Goal: Communication & Community: Share content

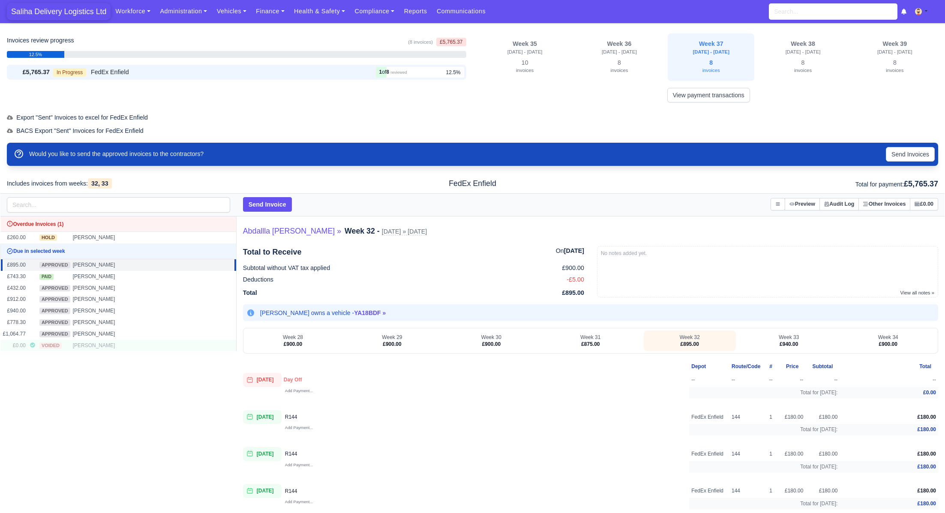
click at [69, 15] on span "Saliha Delivery Logistics Ltd" at bounding box center [59, 11] width 104 height 17
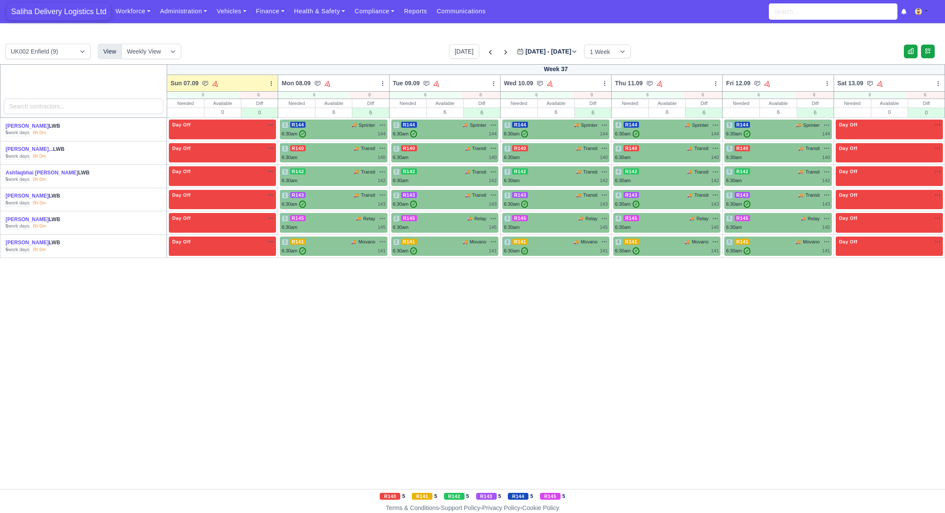
click at [74, 12] on span "Saliha Delivery Logistics Ltd" at bounding box center [59, 11] width 104 height 17
click at [330, 83] on icon at bounding box center [328, 83] width 8 height 8
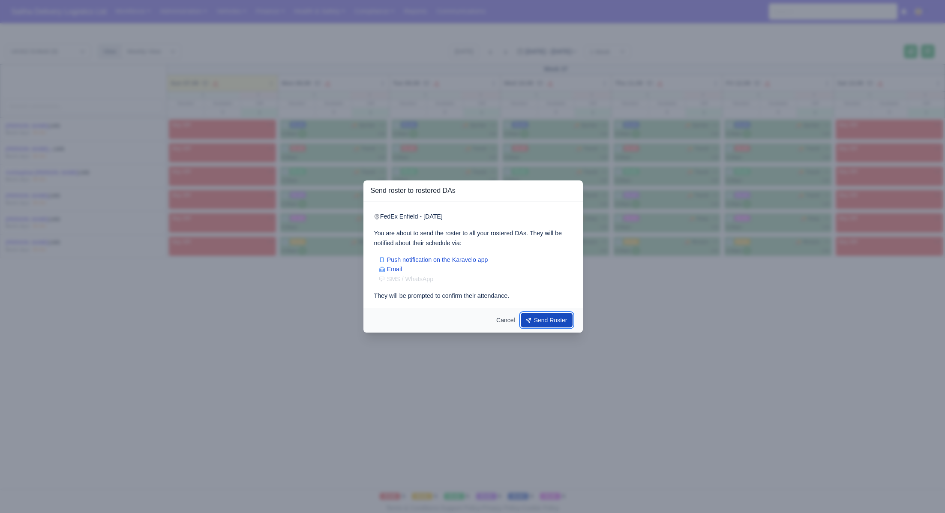
drag, startPoint x: 537, startPoint y: 320, endPoint x: 528, endPoint y: 309, distance: 14.6
click at [537, 320] on button "Send Roster" at bounding box center [547, 320] width 52 height 15
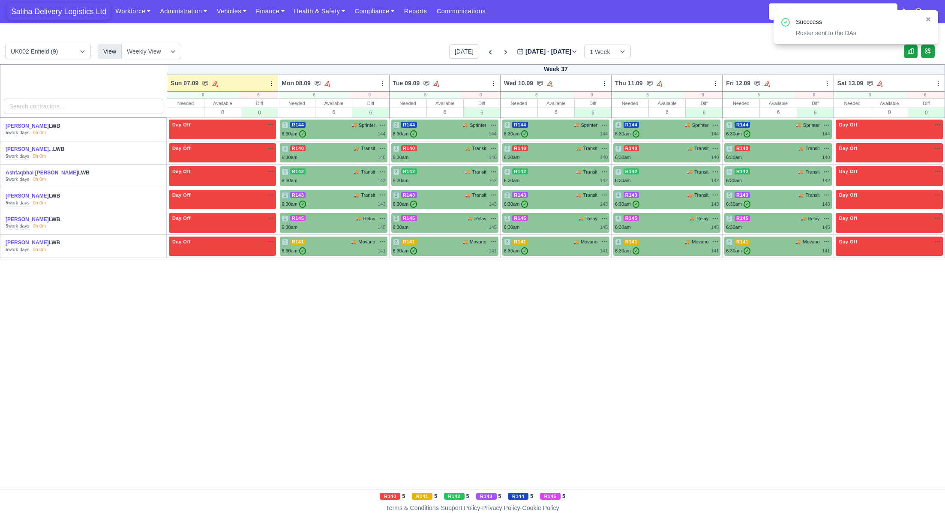
click at [81, 13] on span "Saliha Delivery Logistics Ltd" at bounding box center [59, 11] width 104 height 17
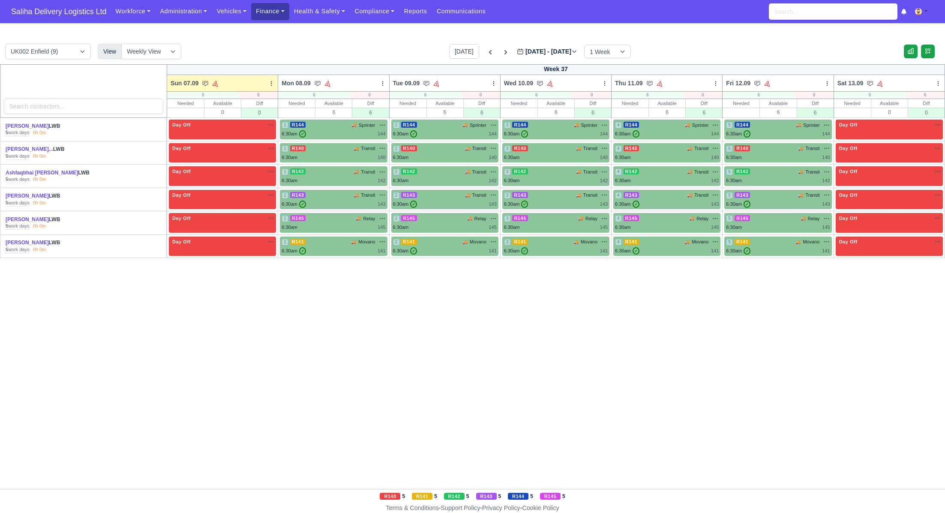
click at [279, 16] on link "Finance" at bounding box center [270, 11] width 38 height 17
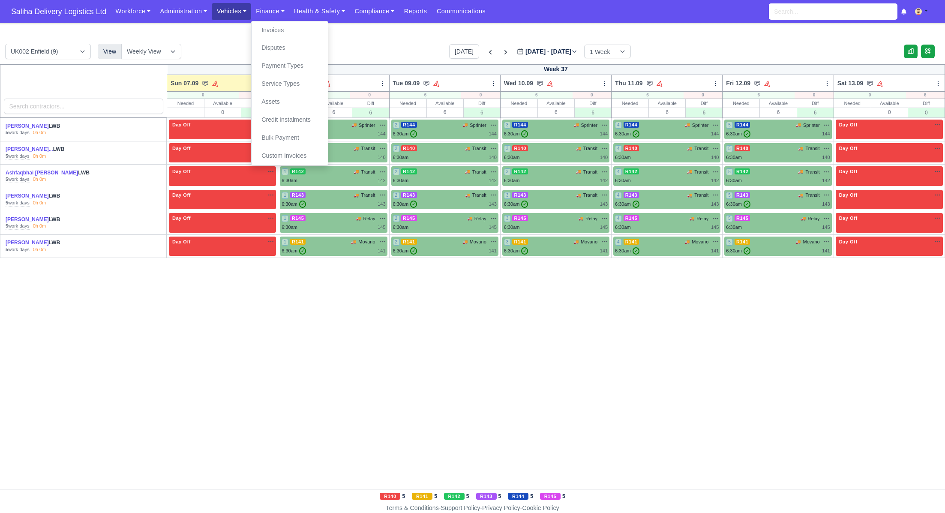
click at [248, 12] on link "Vehicles" at bounding box center [231, 11] width 39 height 17
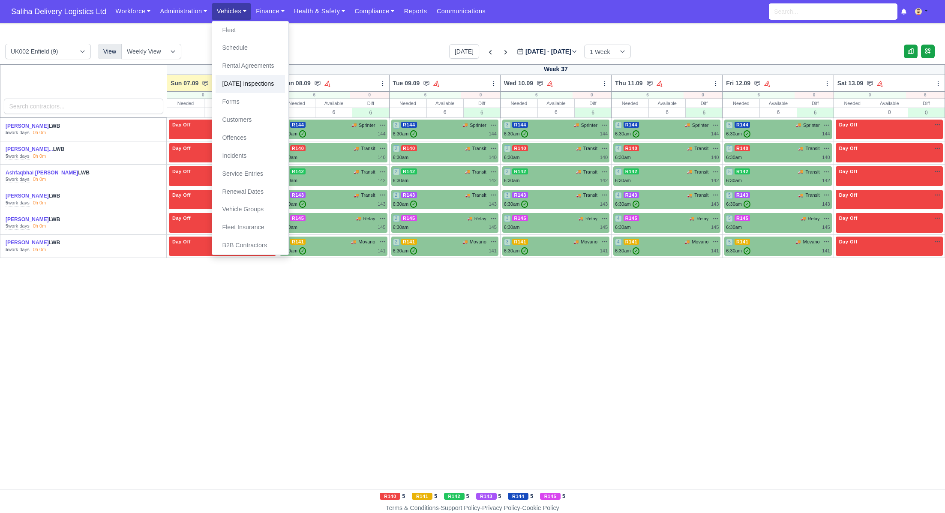
click at [249, 85] on link "[DATE] Inspections" at bounding box center [250, 84] width 69 height 18
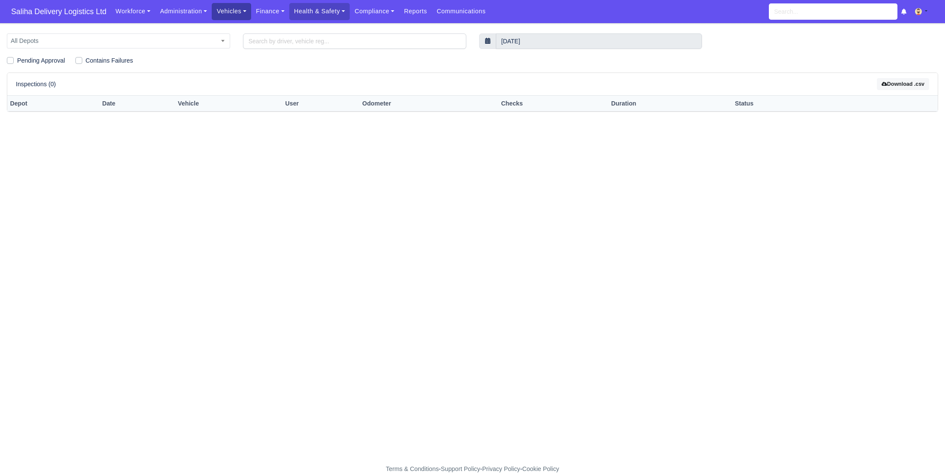
click at [237, 14] on link "Vehicles" at bounding box center [231, 11] width 39 height 17
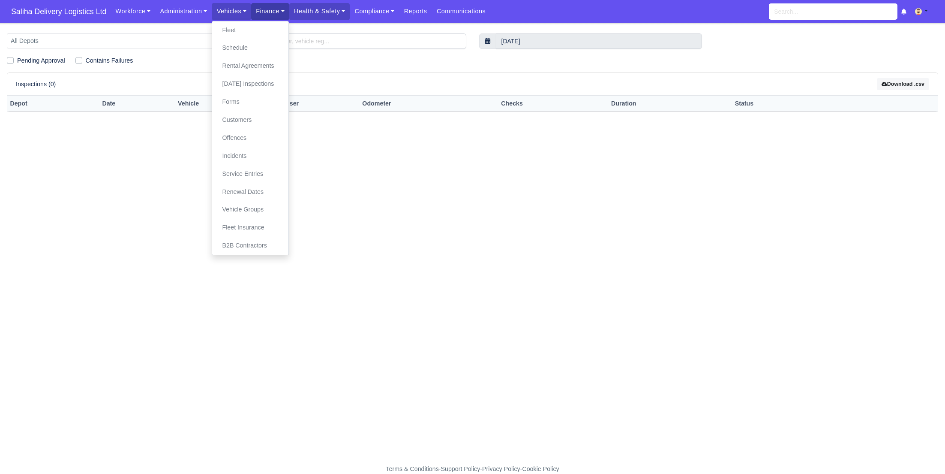
click at [272, 10] on link "Finance" at bounding box center [270, 11] width 38 height 17
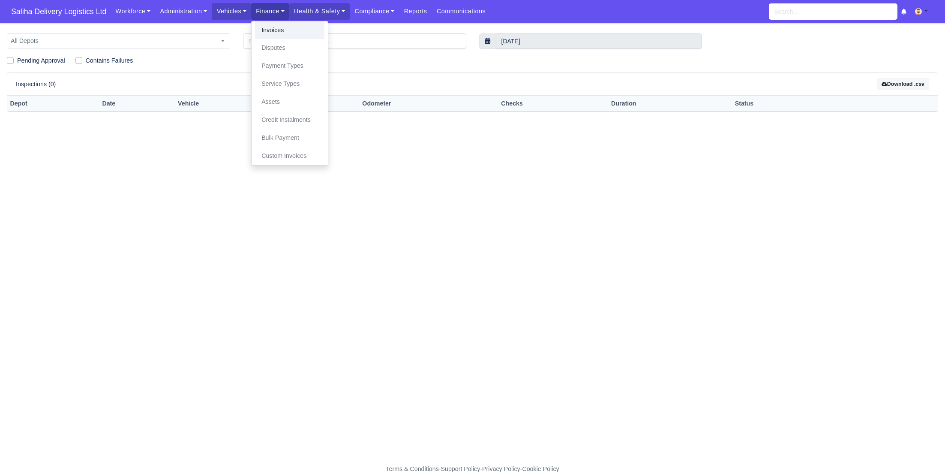
click at [277, 31] on link "Invoices" at bounding box center [289, 30] width 69 height 18
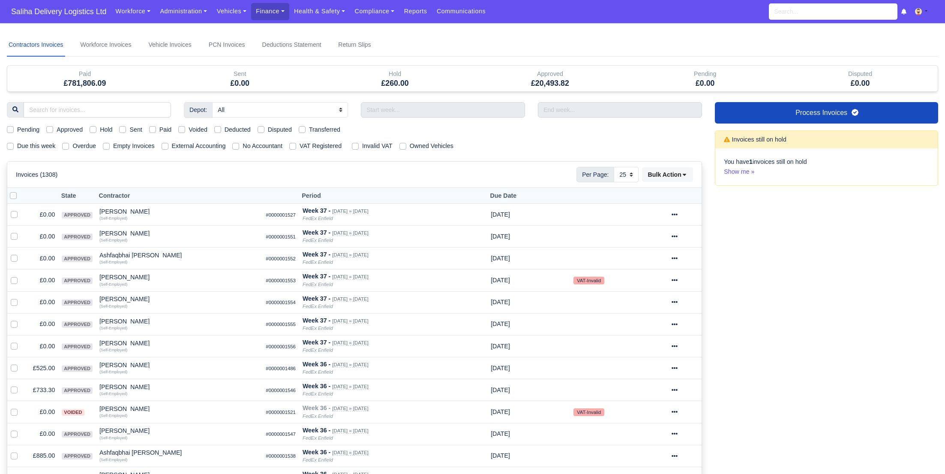
select select "25"
click at [17, 127] on label "Pending" at bounding box center [28, 130] width 22 height 10
click at [8, 127] on input "Pending" at bounding box center [10, 128] width 7 height 7
checkbox input "true"
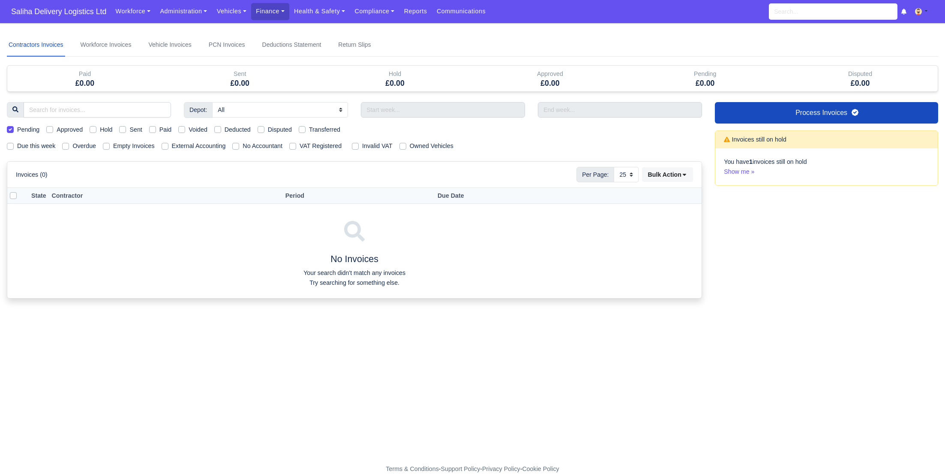
click at [17, 127] on label "Pending" at bounding box center [28, 130] width 22 height 10
click at [8, 127] on input "Pending" at bounding box center [10, 128] width 7 height 7
checkbox input "false"
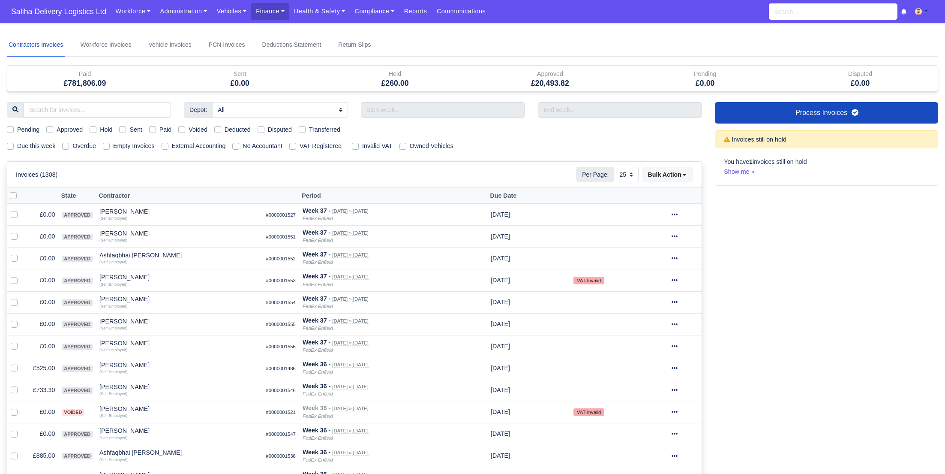
click at [17, 146] on label "Due this week" at bounding box center [36, 146] width 38 height 10
click at [12, 146] on input "Due this week" at bounding box center [10, 144] width 7 height 7
checkbox input "true"
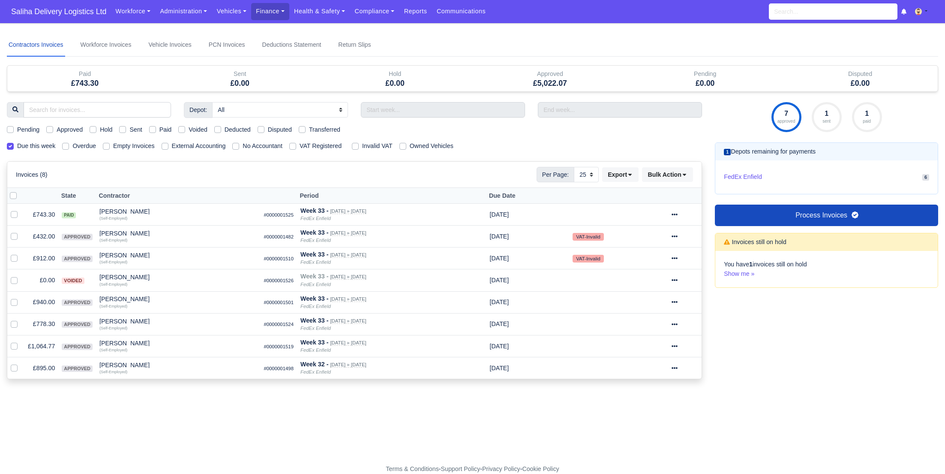
click at [57, 128] on label "Approved" at bounding box center [70, 130] width 26 height 10
click at [51, 128] on input "Approved" at bounding box center [49, 128] width 7 height 7
checkbox input "true"
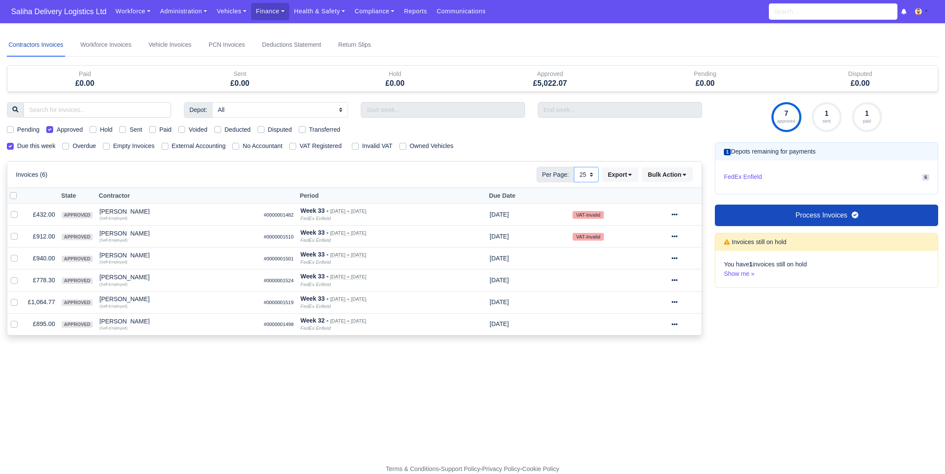
click at [590, 179] on select "10 25 50" at bounding box center [586, 174] width 25 height 15
select select "50"
click at [574, 167] on select "10 25 50" at bounding box center [586, 174] width 25 height 15
click at [685, 213] on div at bounding box center [684, 215] width 27 height 10
click at [662, 237] on link "Show Invoice" at bounding box center [653, 240] width 76 height 13
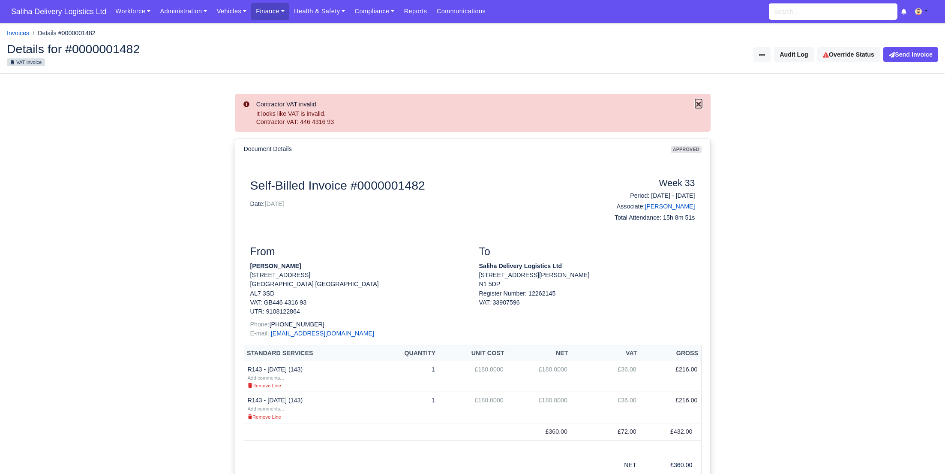
click at [699, 105] on icon "Close" at bounding box center [698, 104] width 5 height 5
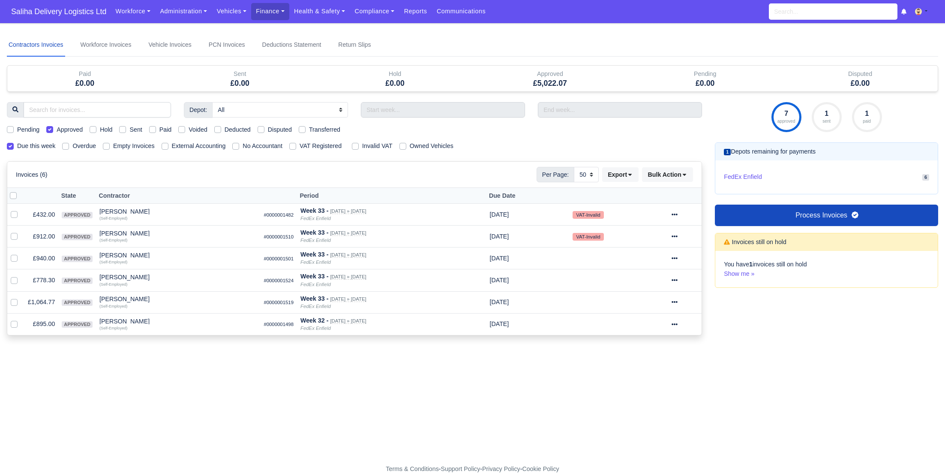
select select "50"
click at [677, 235] on icon at bounding box center [674, 236] width 6 height 2
click at [653, 261] on link "Show Invoice" at bounding box center [653, 262] width 76 height 13
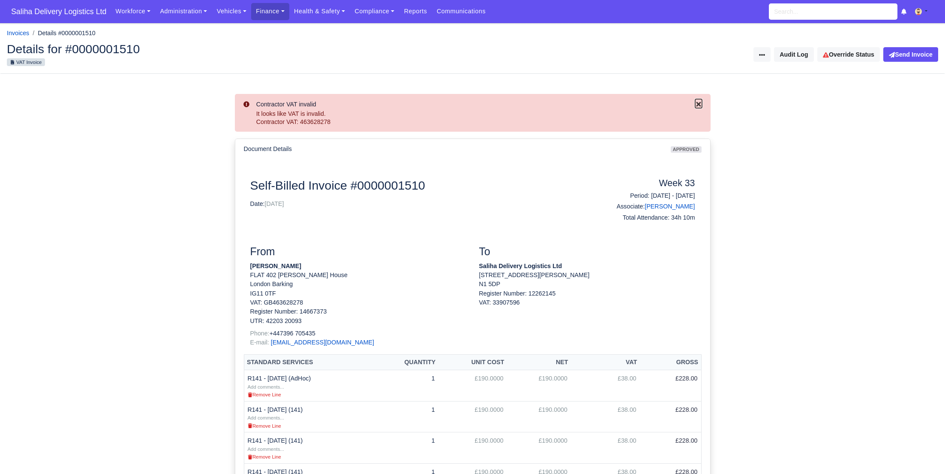
click at [697, 107] on icon "Close" at bounding box center [698, 104] width 7 height 7
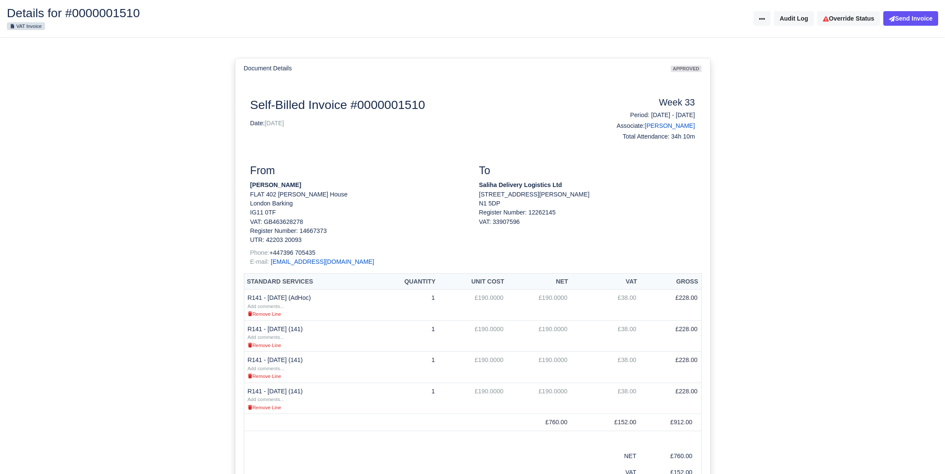
scroll to position [40, 0]
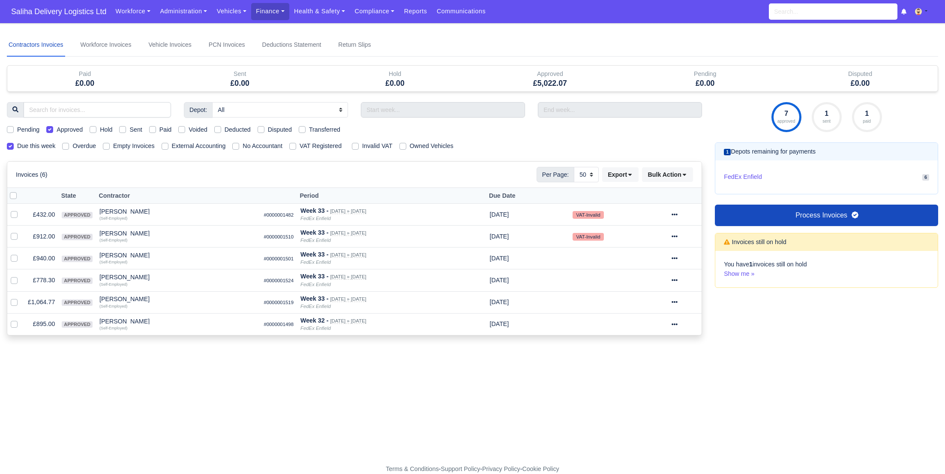
select select "50"
click at [677, 255] on icon at bounding box center [674, 258] width 6 height 6
click at [664, 285] on link "Show Invoice" at bounding box center [653, 284] width 76 height 13
select select "50"
click at [677, 278] on icon at bounding box center [674, 280] width 6 height 6
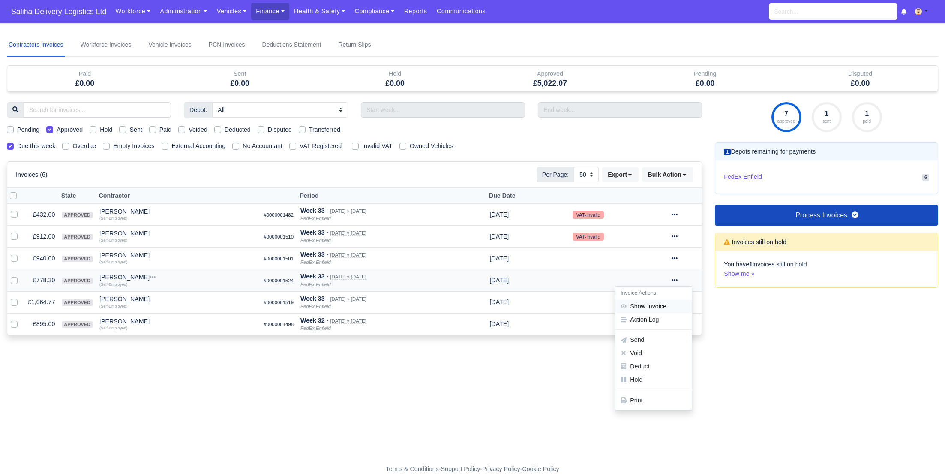
click at [656, 301] on link "Show Invoice" at bounding box center [653, 306] width 76 height 13
select select "50"
click at [677, 301] on icon at bounding box center [674, 302] width 6 height 6
click at [669, 325] on link "Show Invoice" at bounding box center [653, 327] width 76 height 13
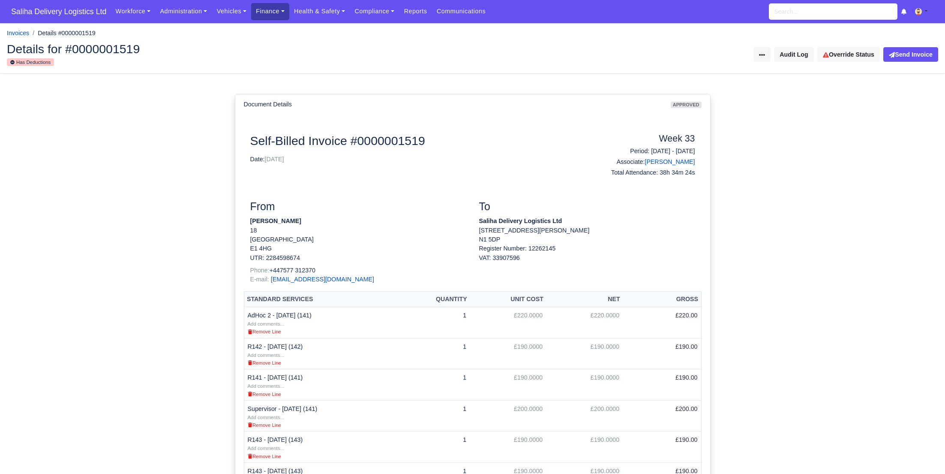
click at [279, 13] on link "Finance" at bounding box center [270, 11] width 38 height 17
click at [279, 26] on link "Invoices" at bounding box center [289, 30] width 69 height 18
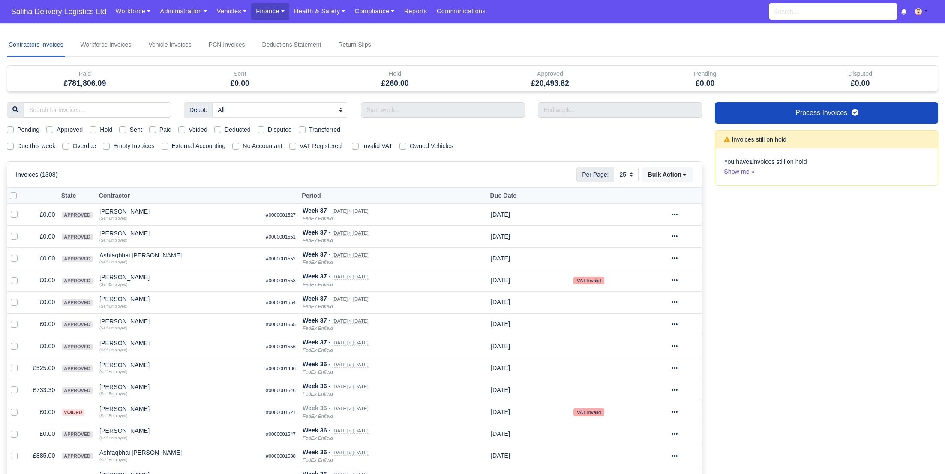
select select "25"
click at [54, 130] on div "Approved" at bounding box center [64, 130] width 36 height 10
click at [57, 130] on label "Approved" at bounding box center [70, 130] width 26 height 10
click at [49, 130] on input "Approved" at bounding box center [49, 128] width 7 height 7
checkbox input "true"
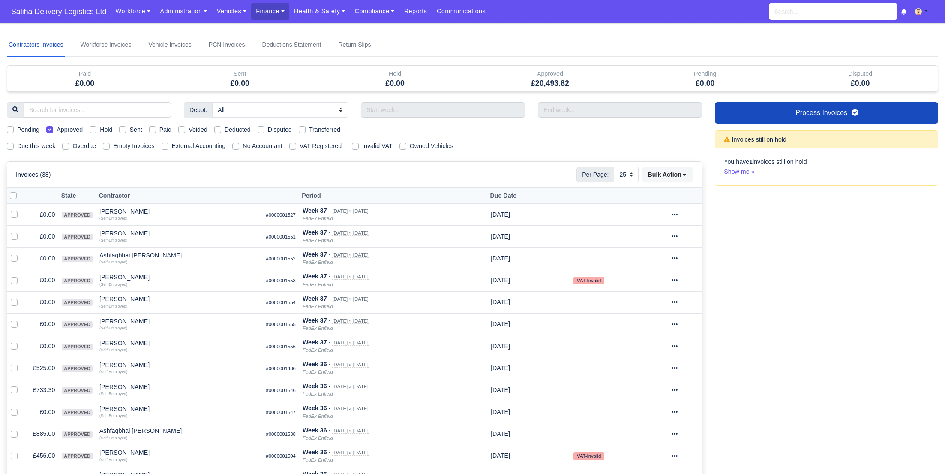
click at [17, 148] on label "Due this week" at bounding box center [36, 146] width 38 height 10
click at [9, 148] on input "Due this week" at bounding box center [10, 144] width 7 height 7
checkbox input "true"
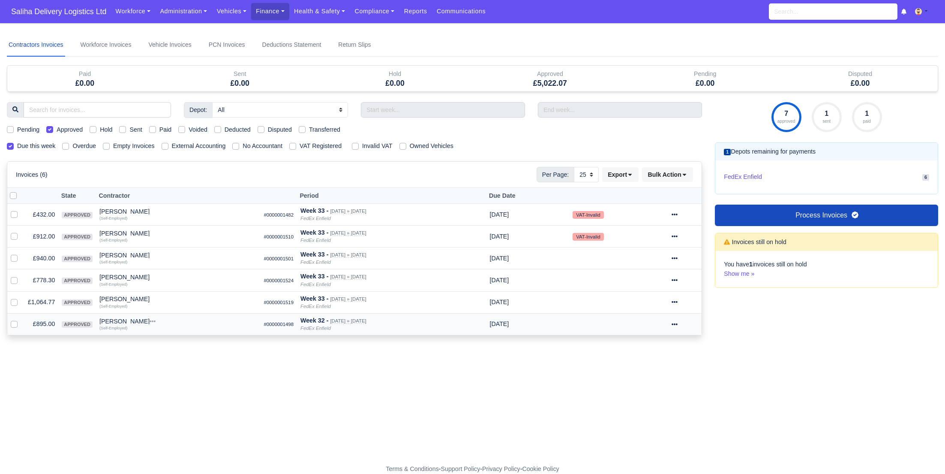
click at [677, 323] on icon at bounding box center [674, 324] width 6 height 6
click at [659, 351] on link "Show Invoice" at bounding box center [653, 349] width 76 height 13
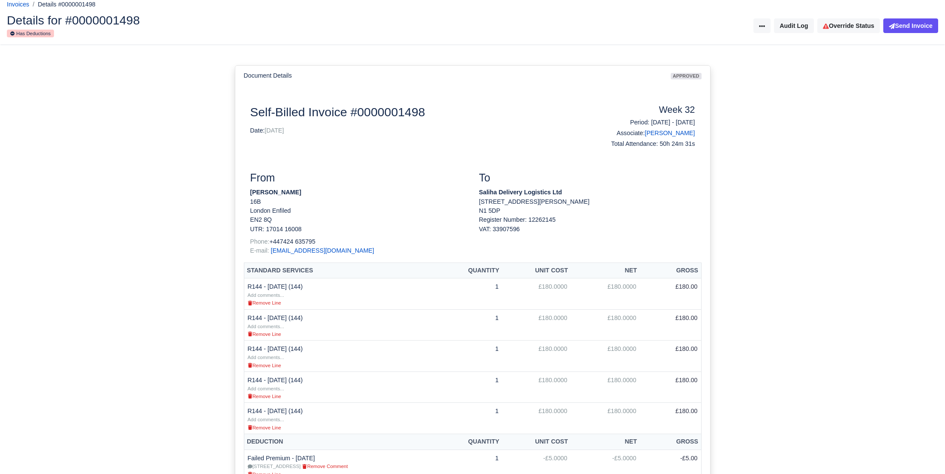
scroll to position [17, 0]
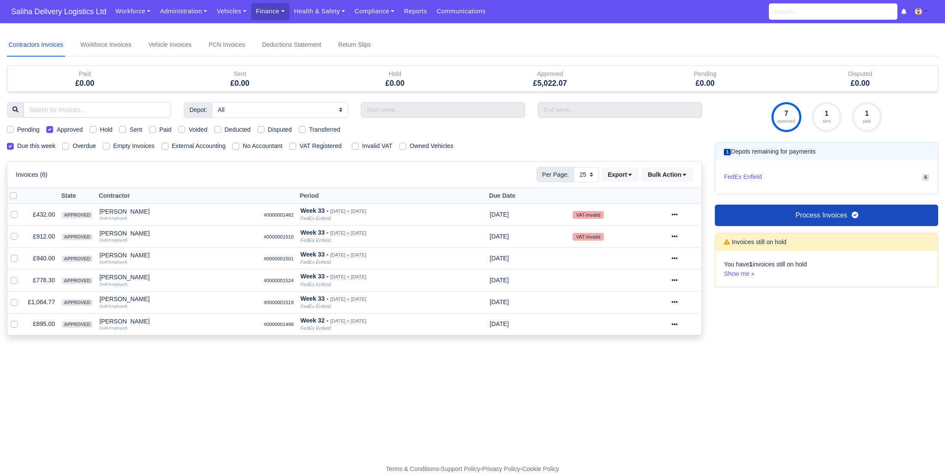
select select "25"
click at [24, 10] on span "Saliha Delivery Logistics Ltd" at bounding box center [59, 11] width 104 height 17
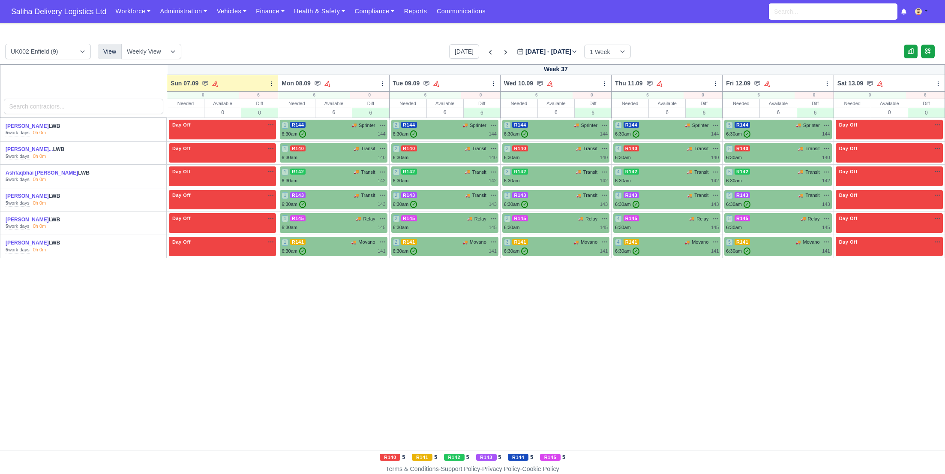
click at [52, 123] on div "[PERSON_NAME] LWB" at bounding box center [50, 126] width 89 height 7
click at [275, 13] on link "Finance" at bounding box center [270, 11] width 38 height 17
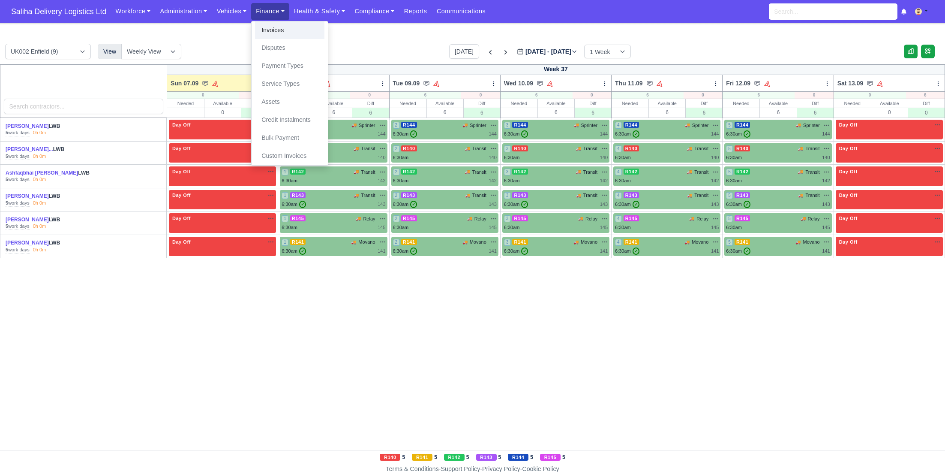
click at [281, 24] on link "Invoices" at bounding box center [289, 30] width 69 height 18
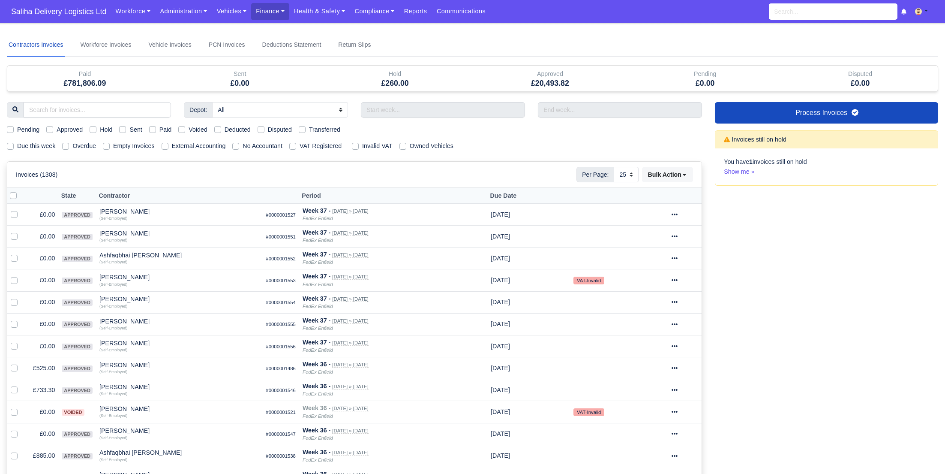
select select "25"
click at [17, 145] on label "Due this week" at bounding box center [36, 146] width 38 height 10
click at [12, 145] on input "Due this week" at bounding box center [10, 144] width 7 height 7
checkbox input "true"
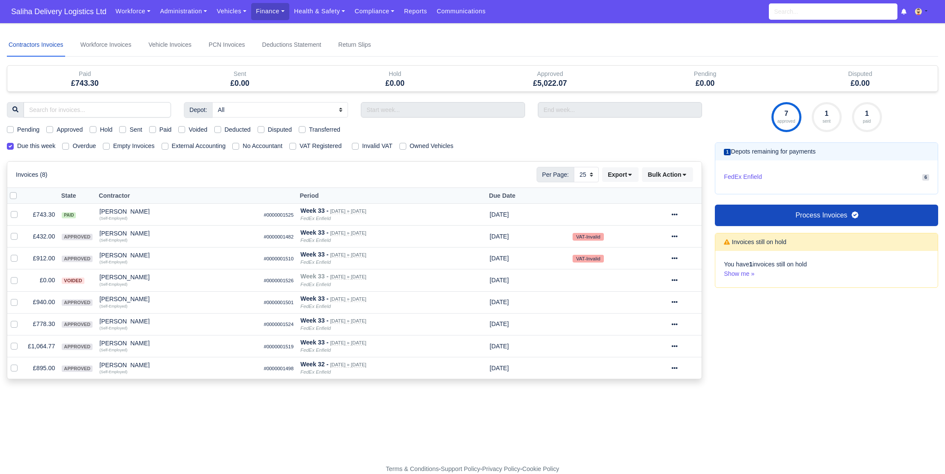
click at [57, 129] on label "Approved" at bounding box center [70, 130] width 26 height 10
click at [50, 129] on input "Approved" at bounding box center [49, 128] width 7 height 7
checkbox input "true"
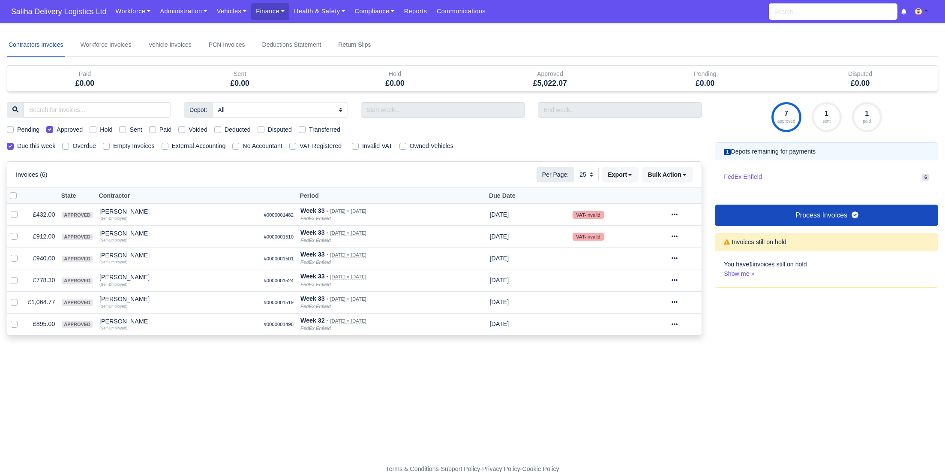
drag, startPoint x: 9, startPoint y: 146, endPoint x: 31, endPoint y: 135, distance: 24.2
click at [17, 144] on label "Due this week" at bounding box center [36, 146] width 38 height 10
click at [12, 144] on input "Due this week" at bounding box center [10, 144] width 7 height 7
checkbox input "false"
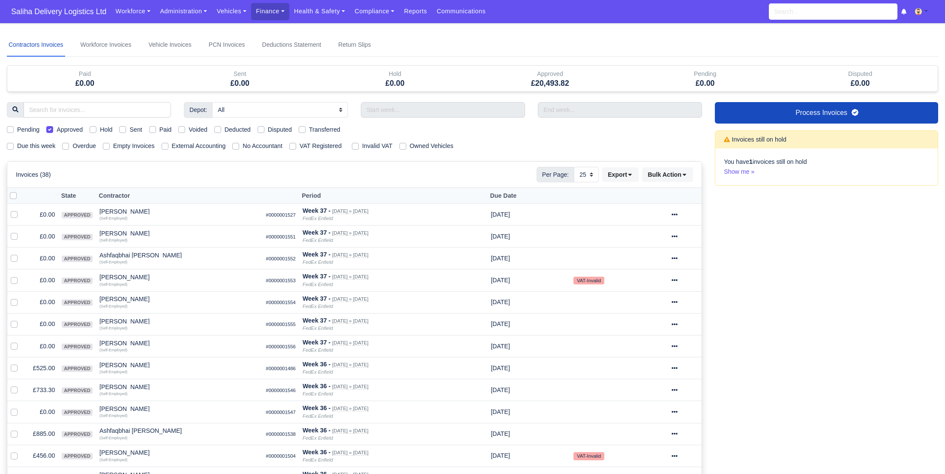
click at [57, 129] on label "Approved" at bounding box center [70, 130] width 26 height 10
click at [53, 129] on input "Approved" at bounding box center [49, 128] width 7 height 7
checkbox input "false"
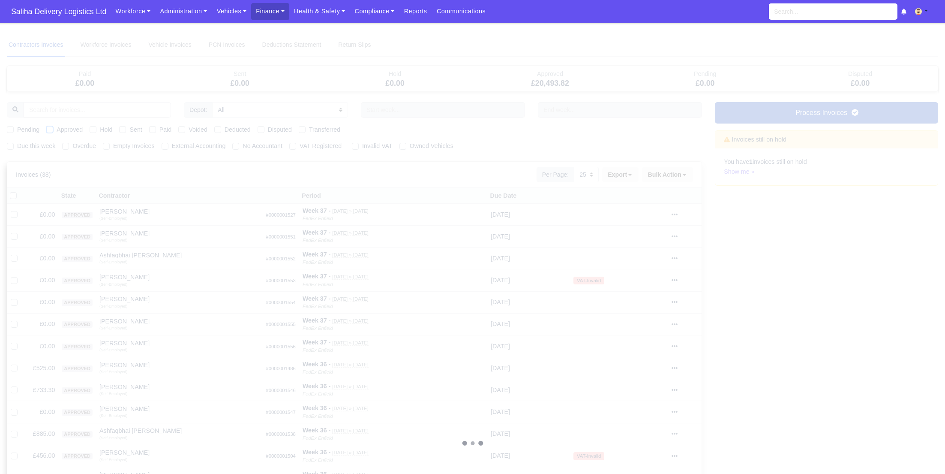
scroll to position [0, 0]
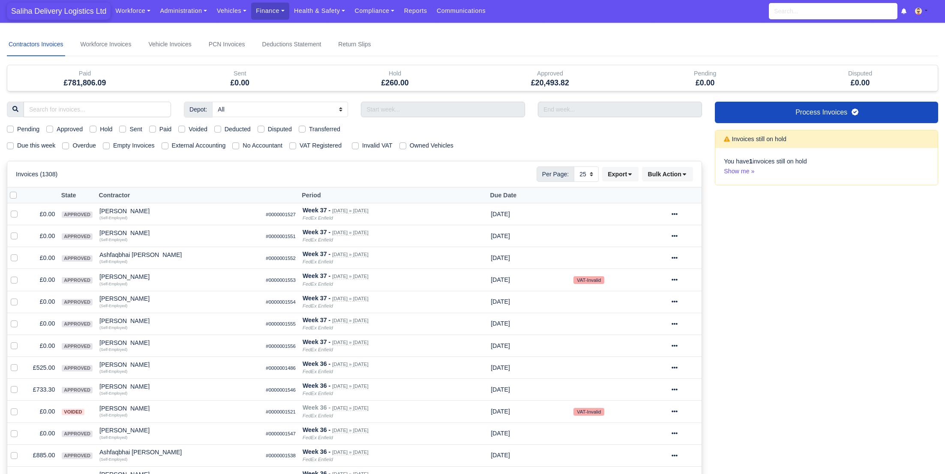
click at [76, 13] on span "Saliha Delivery Logistics Ltd" at bounding box center [59, 11] width 104 height 17
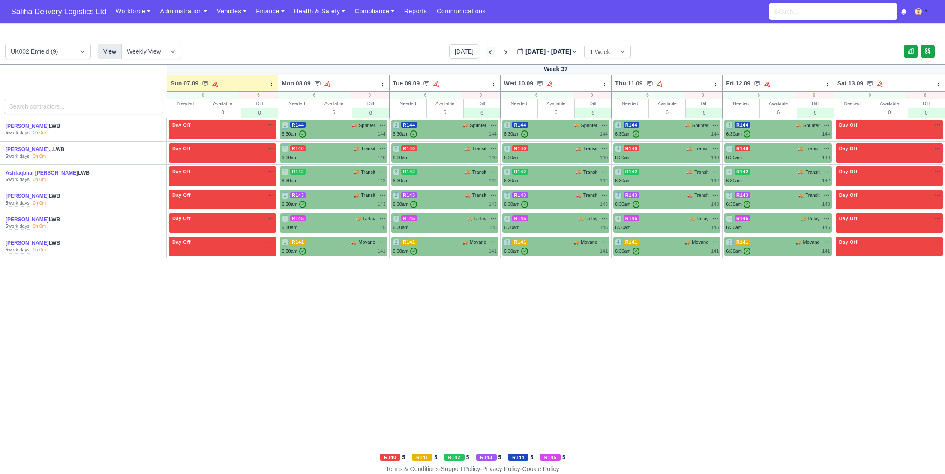
click at [486, 47] on link at bounding box center [490, 52] width 9 height 10
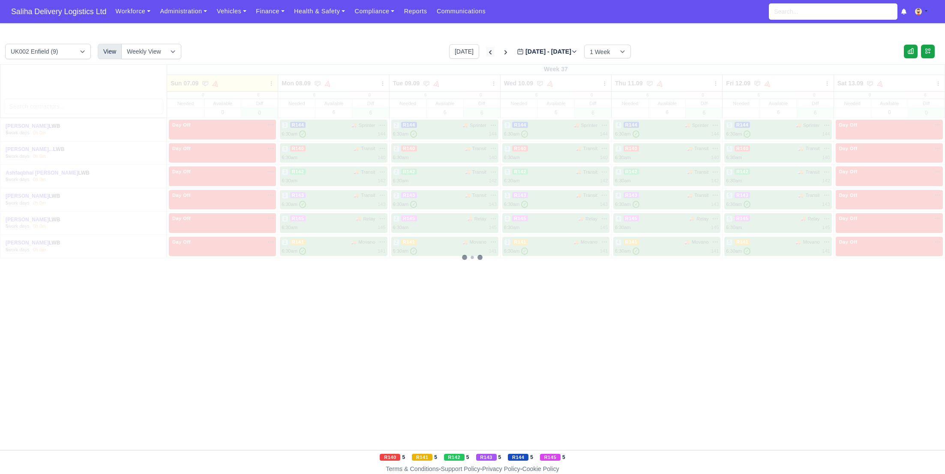
type input "2025-08-31"
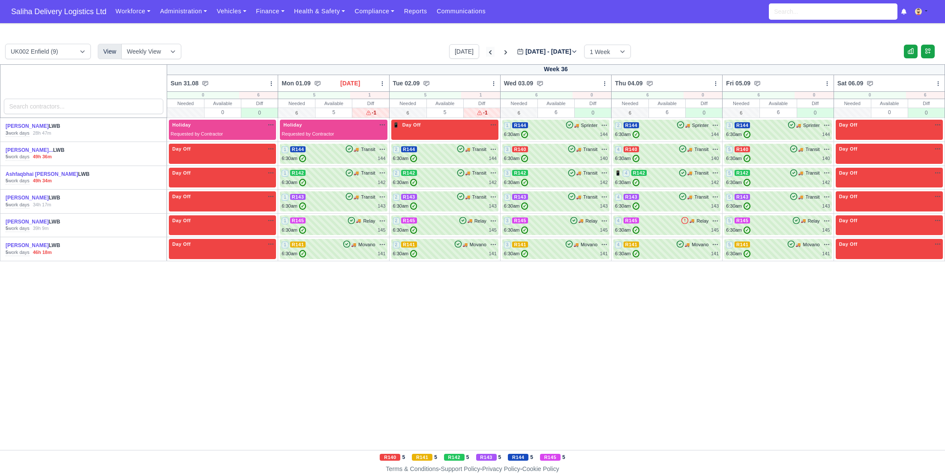
click at [486, 48] on icon at bounding box center [490, 52] width 9 height 9
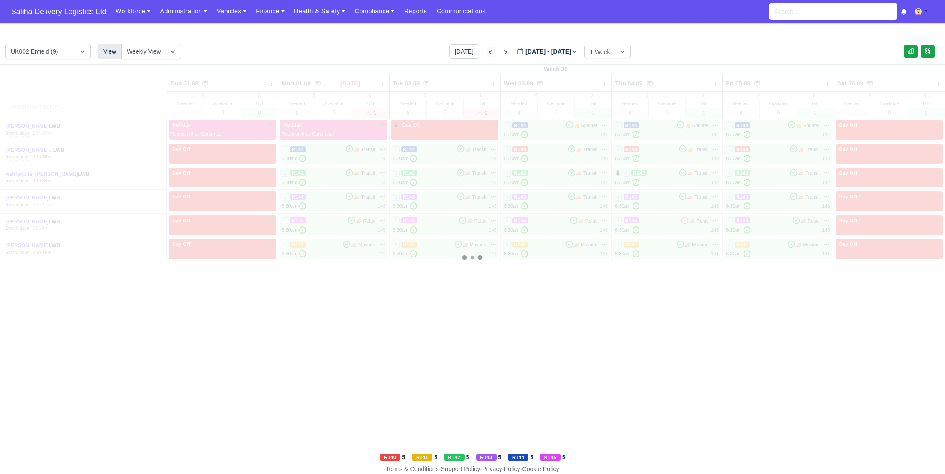
type input "2025-08-24"
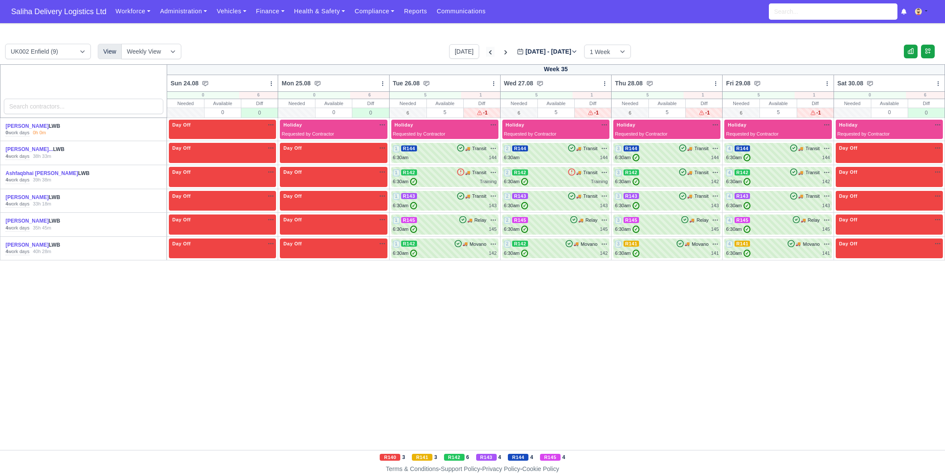
click at [486, 48] on icon at bounding box center [490, 52] width 9 height 9
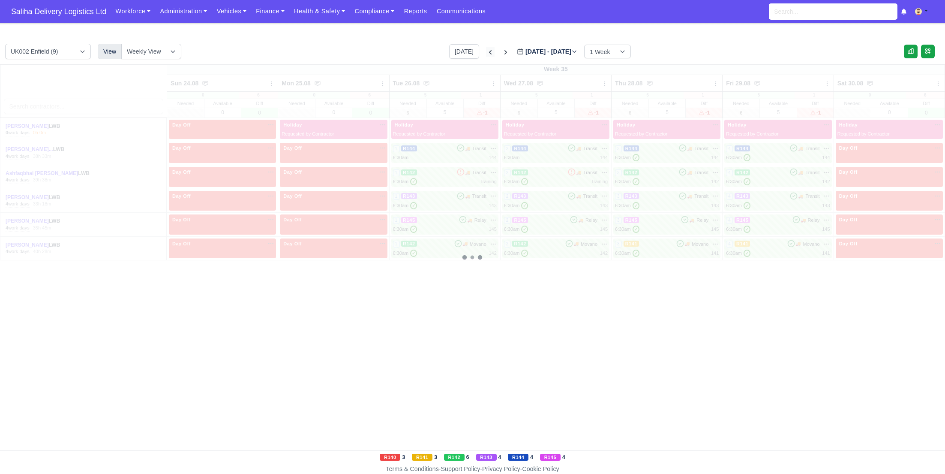
type input "2025-08-17"
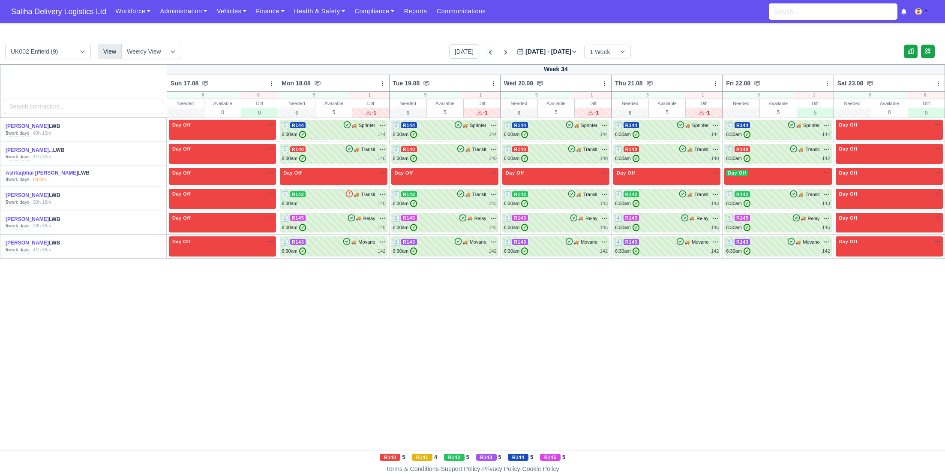
click at [486, 48] on icon at bounding box center [490, 52] width 9 height 9
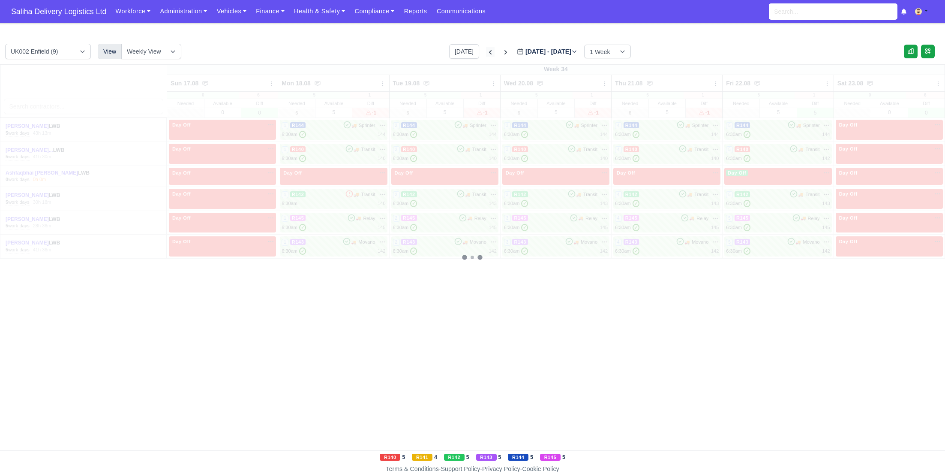
type input "2025-08-10"
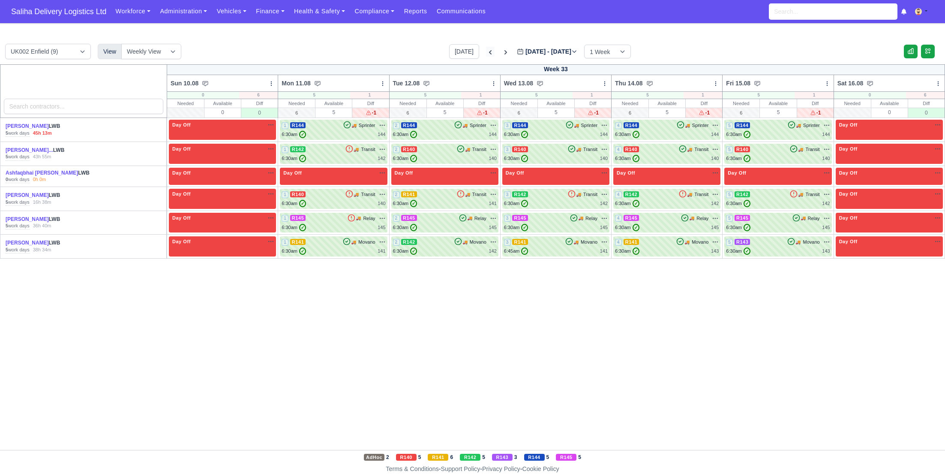
click at [486, 48] on icon at bounding box center [490, 52] width 9 height 9
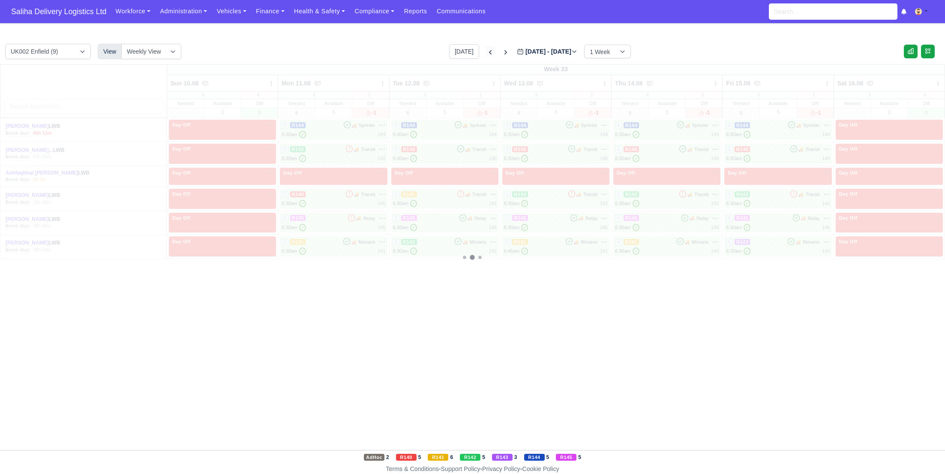
type input "2025-08-03"
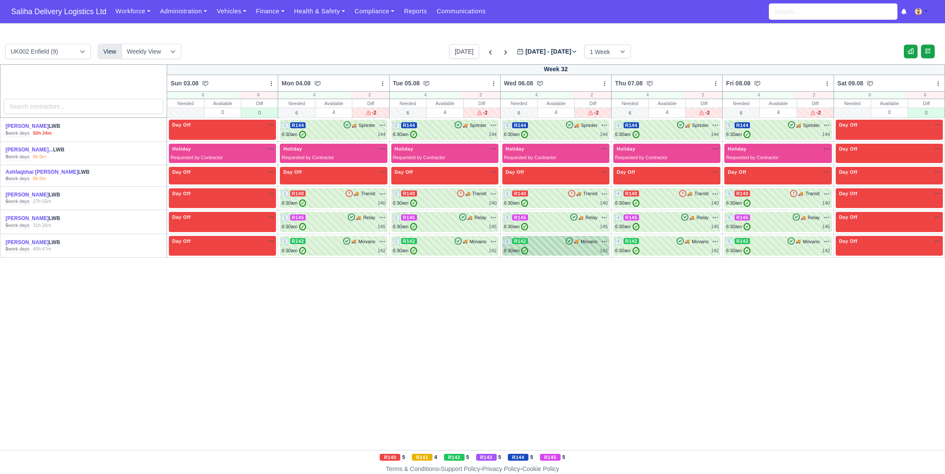
click at [556, 243] on div "3 R142 🚚 Movano" at bounding box center [556, 241] width 104 height 8
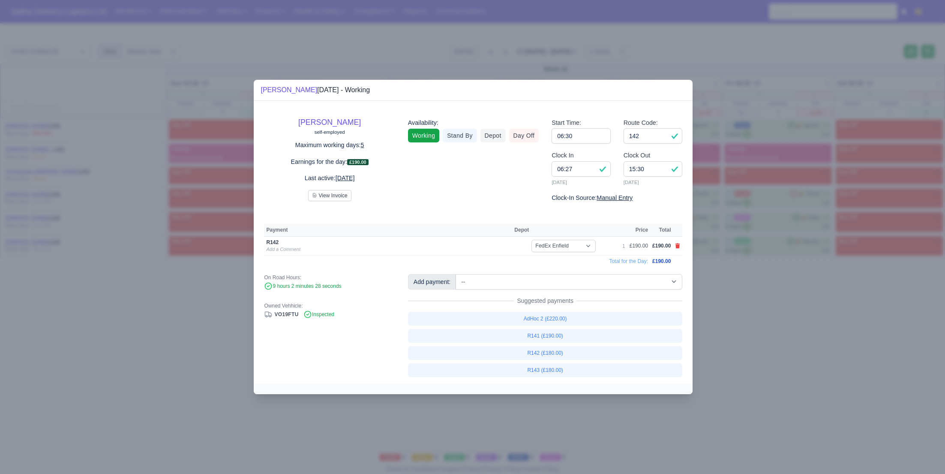
drag, startPoint x: 769, startPoint y: 295, endPoint x: 695, endPoint y: 255, distance: 83.6
click at [768, 295] on div at bounding box center [472, 237] width 945 height 474
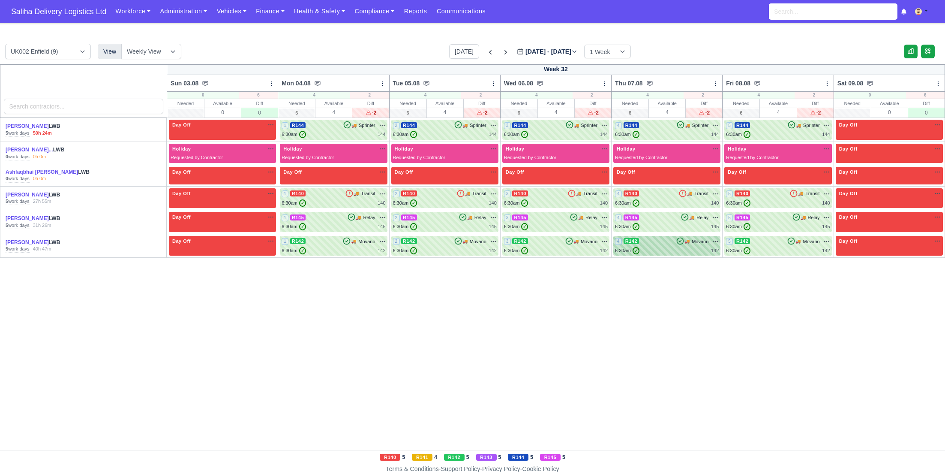
click at [668, 250] on div "6:30am ✓ 142" at bounding box center [667, 250] width 104 height 7
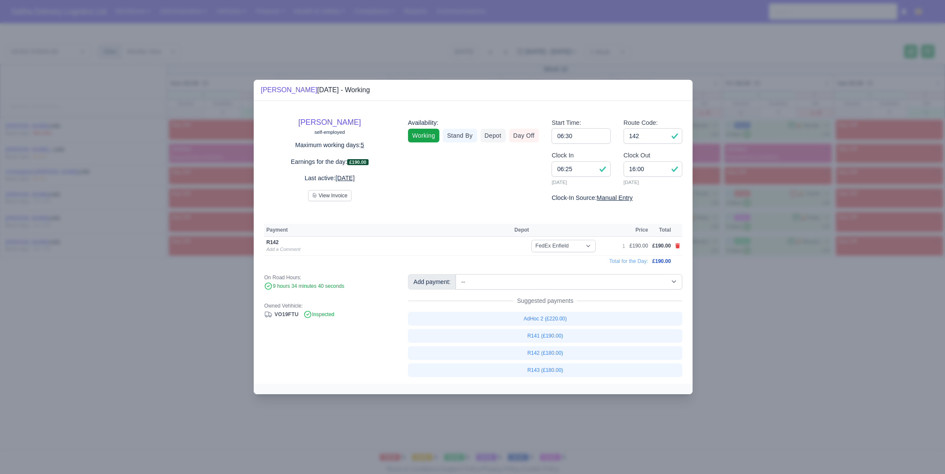
click at [772, 305] on div at bounding box center [472, 237] width 945 height 474
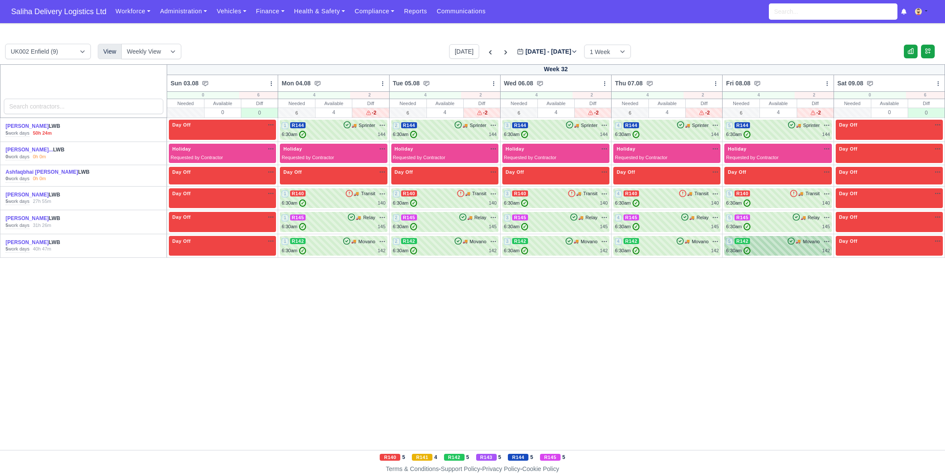
click at [760, 249] on div "6:30am ✓ 142" at bounding box center [778, 250] width 104 height 7
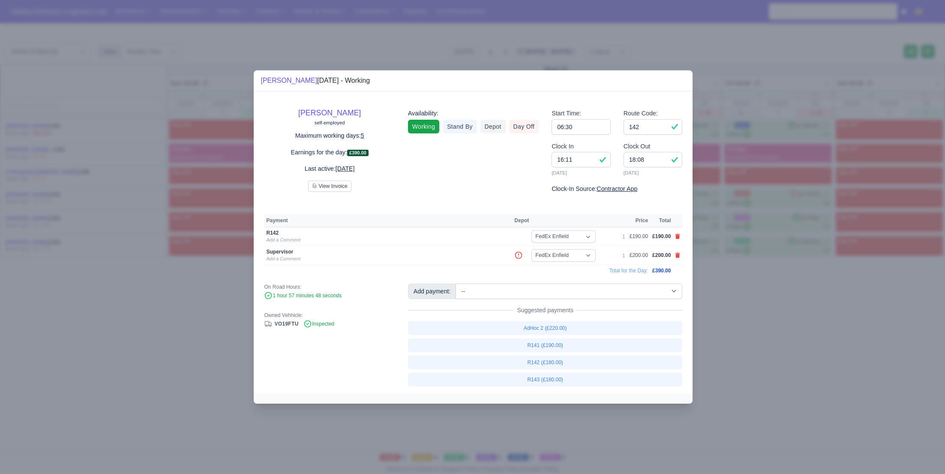
click at [809, 294] on div at bounding box center [472, 237] width 945 height 474
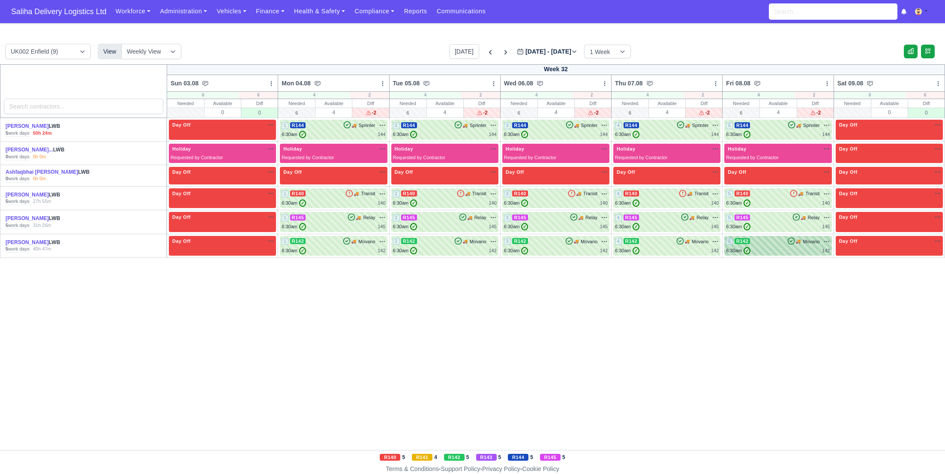
click at [783, 255] on div "5 R142 🚚" at bounding box center [777, 246] width 107 height 20
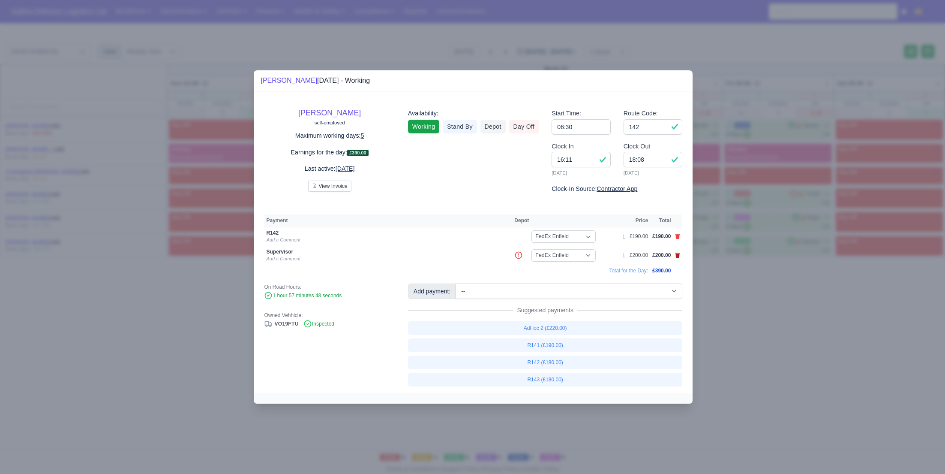
click at [677, 256] on icon at bounding box center [677, 254] width 5 height 5
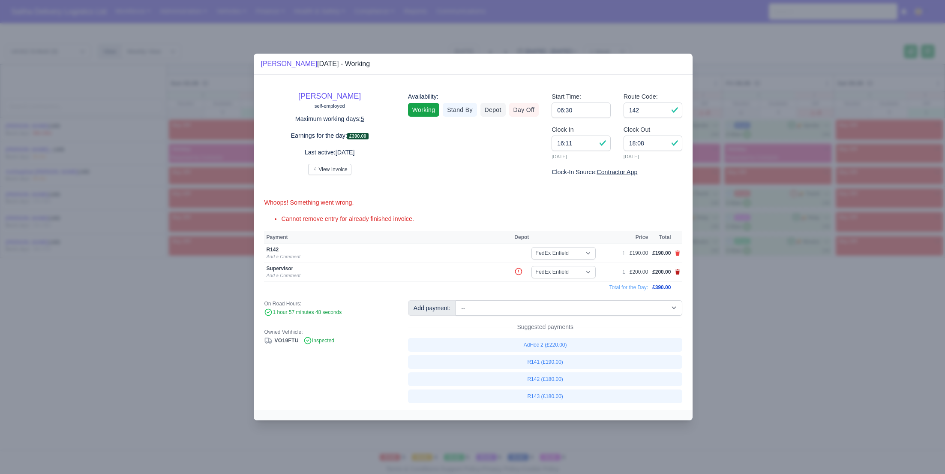
click at [677, 272] on icon at bounding box center [677, 271] width 5 height 5
click at [679, 273] on icon at bounding box center [677, 271] width 5 height 5
click at [719, 285] on div at bounding box center [472, 237] width 945 height 474
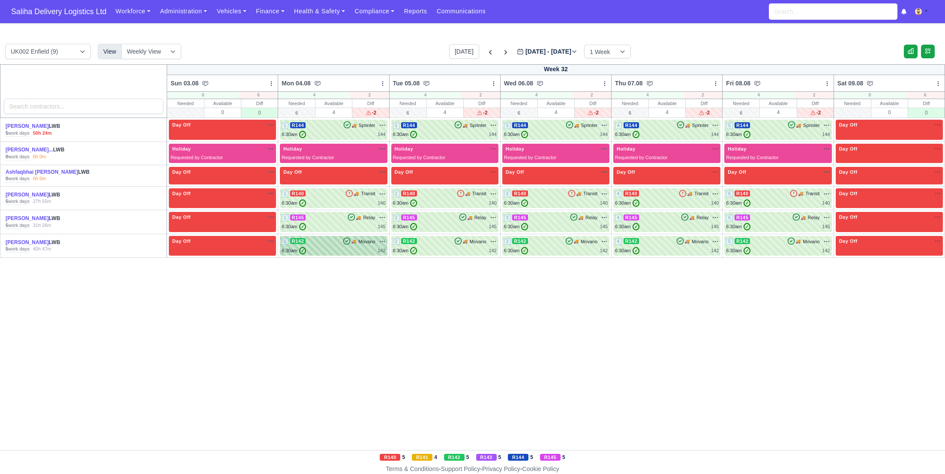
click at [344, 247] on div "6:30am ✓ 142" at bounding box center [334, 250] width 104 height 7
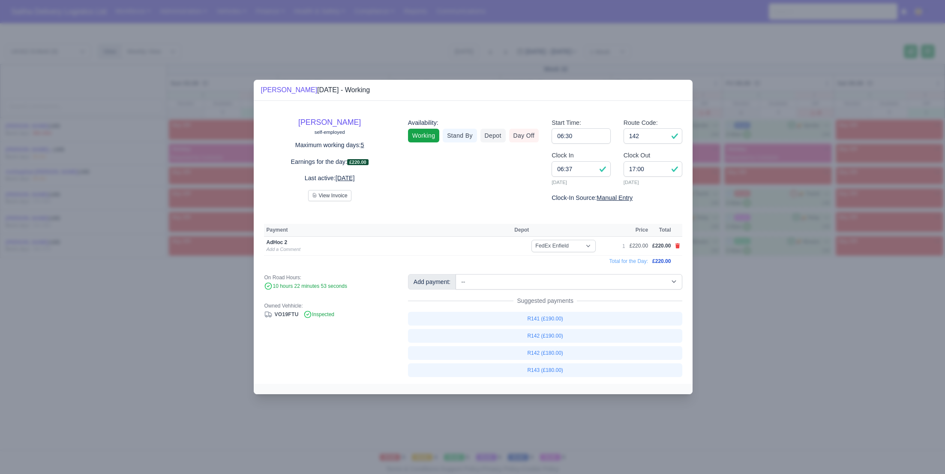
click at [743, 273] on div at bounding box center [472, 237] width 945 height 474
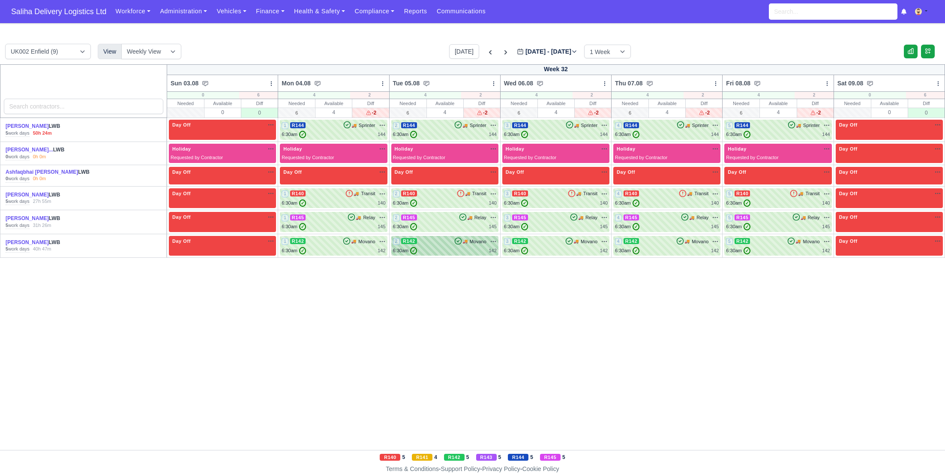
click at [444, 250] on div "6:30am ✓ 142" at bounding box center [445, 250] width 104 height 7
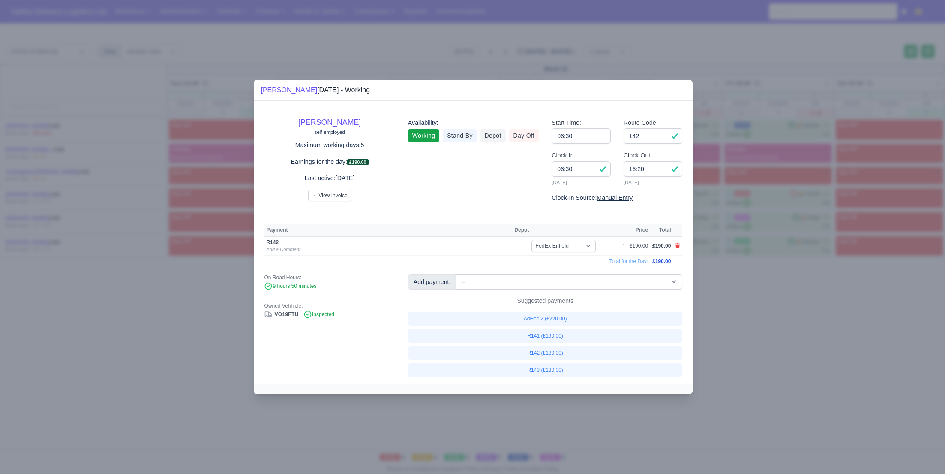
drag, startPoint x: 763, startPoint y: 299, endPoint x: 758, endPoint y: 297, distance: 5.6
click at [763, 299] on div at bounding box center [472, 237] width 945 height 474
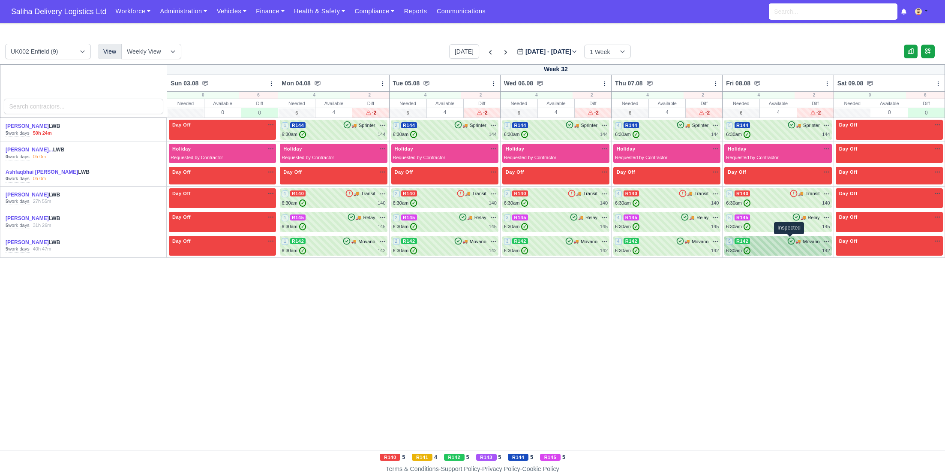
click at [787, 242] on icon at bounding box center [791, 241] width 9 height 9
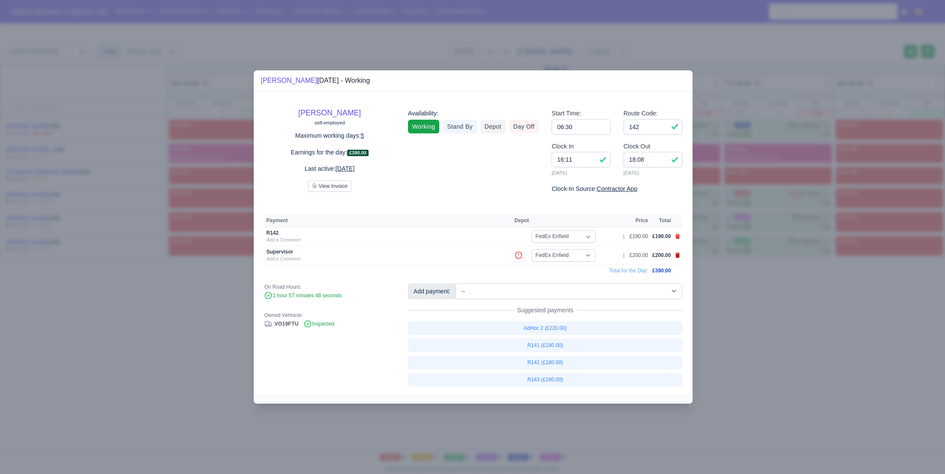
click at [675, 255] on icon at bounding box center [677, 254] width 5 height 5
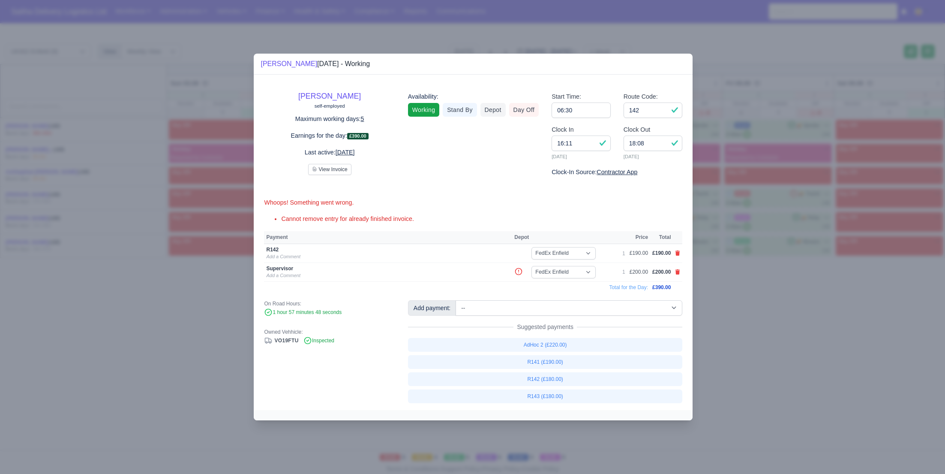
click at [734, 299] on div at bounding box center [472, 237] width 945 height 474
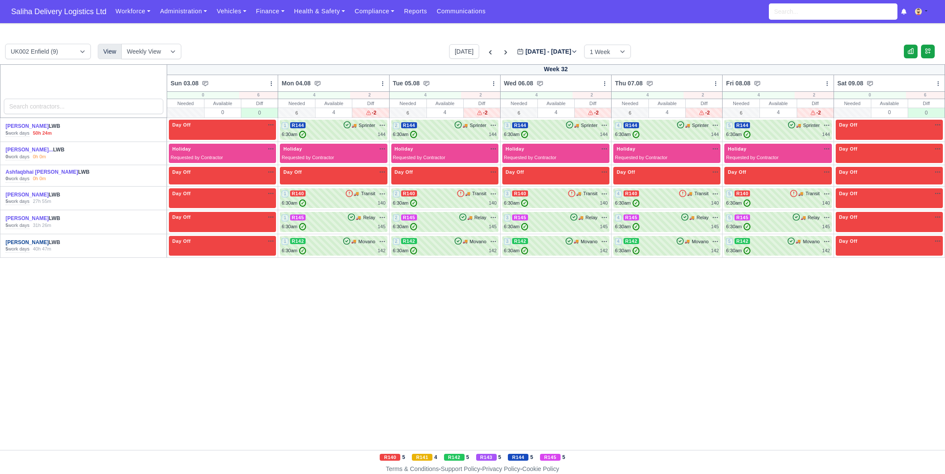
click at [31, 242] on link "[PERSON_NAME]" at bounding box center [27, 242] width 43 height 6
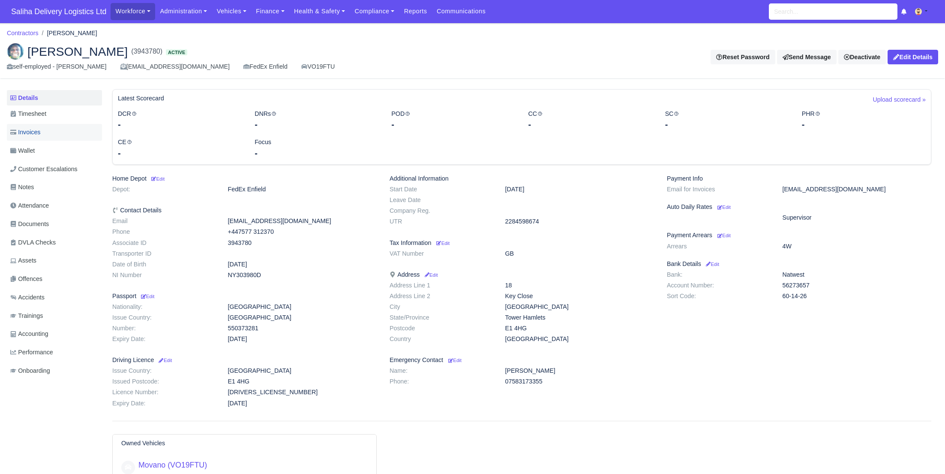
click at [36, 132] on span "Invoices" at bounding box center [25, 132] width 30 height 10
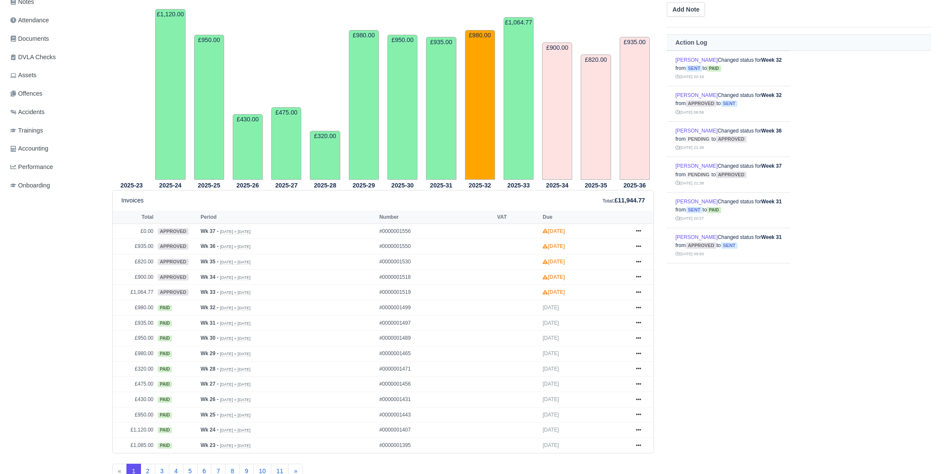
scroll to position [211, 0]
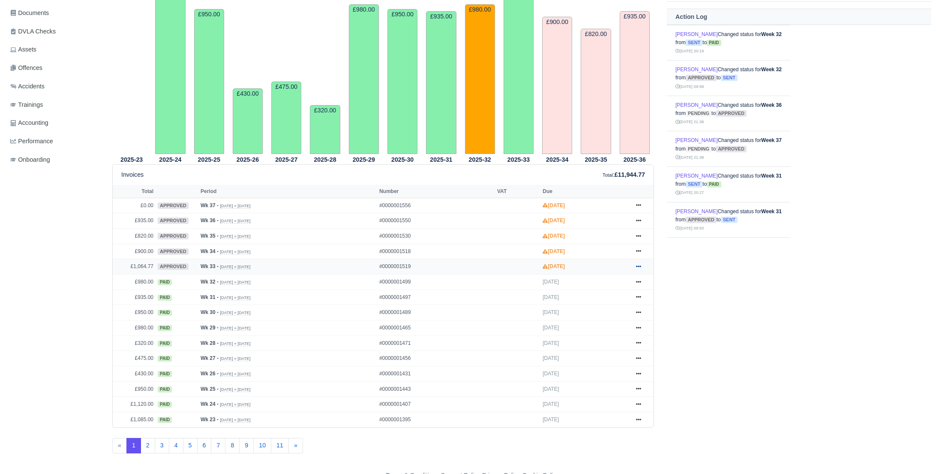
click at [635, 264] on link at bounding box center [638, 266] width 13 height 11
click at [606, 282] on link "Show Invoice" at bounding box center [606, 282] width 76 height 18
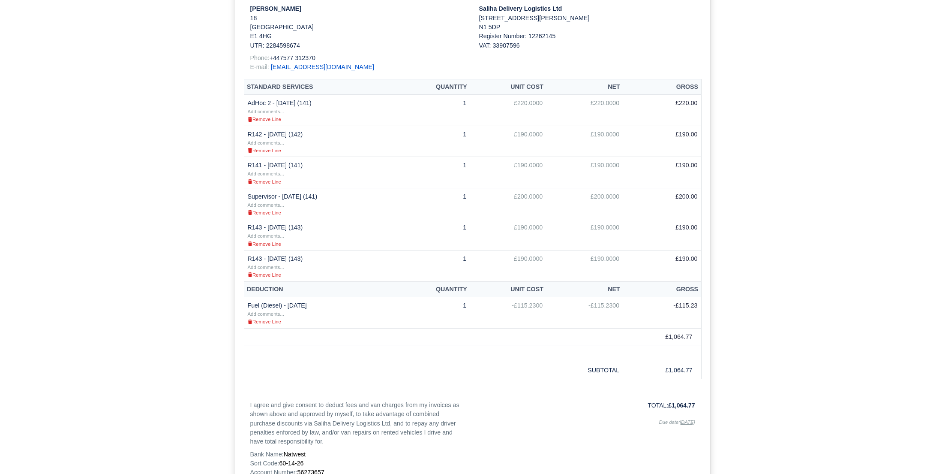
scroll to position [197, 0]
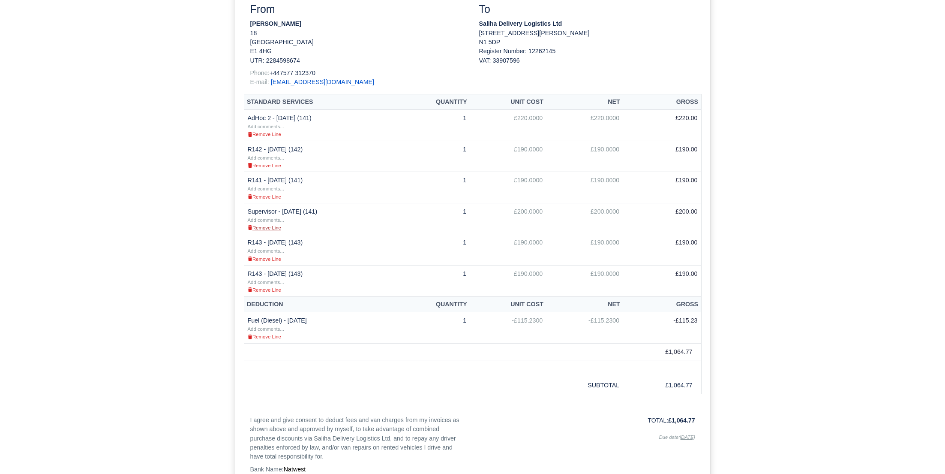
click at [263, 229] on link "Remove Line" at bounding box center [264, 227] width 33 height 7
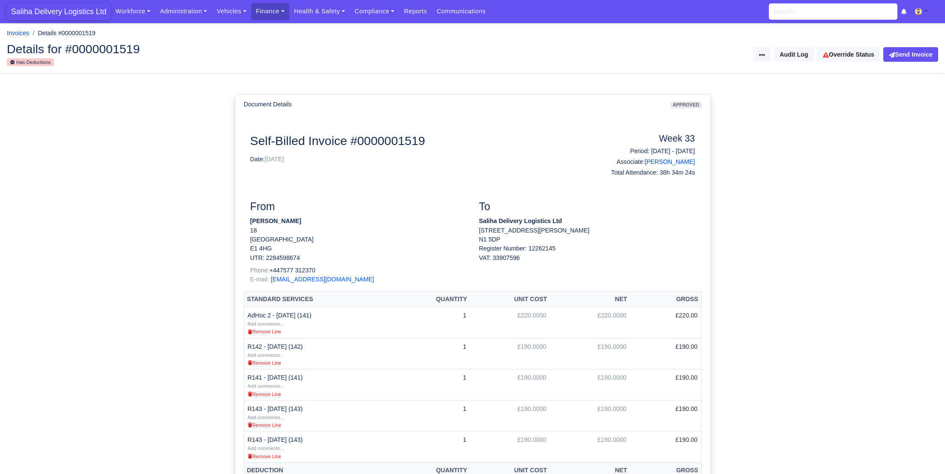
click at [84, 12] on span "Saliha Delivery Logistics Ltd" at bounding box center [59, 11] width 104 height 17
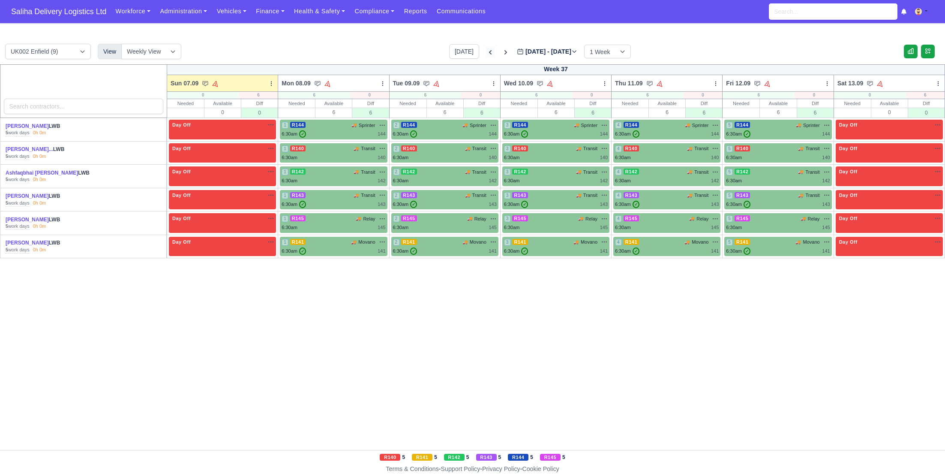
click at [486, 51] on icon at bounding box center [490, 52] width 9 height 9
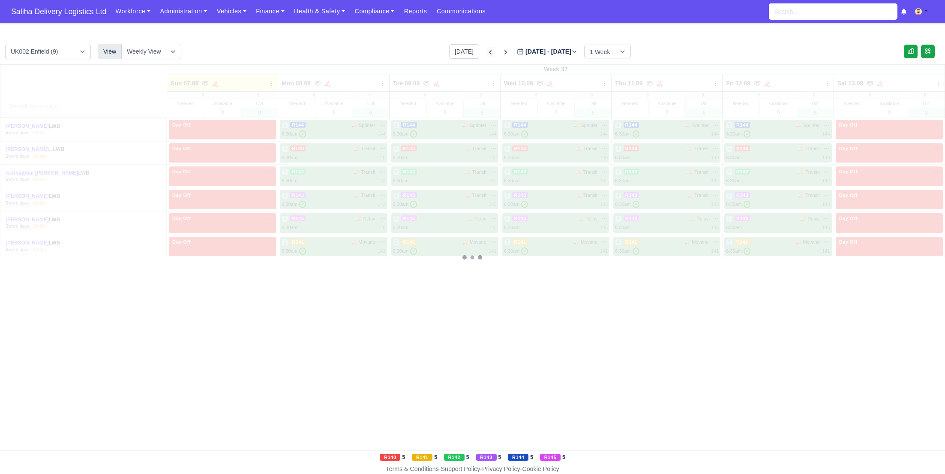
type input "2025-08-31"
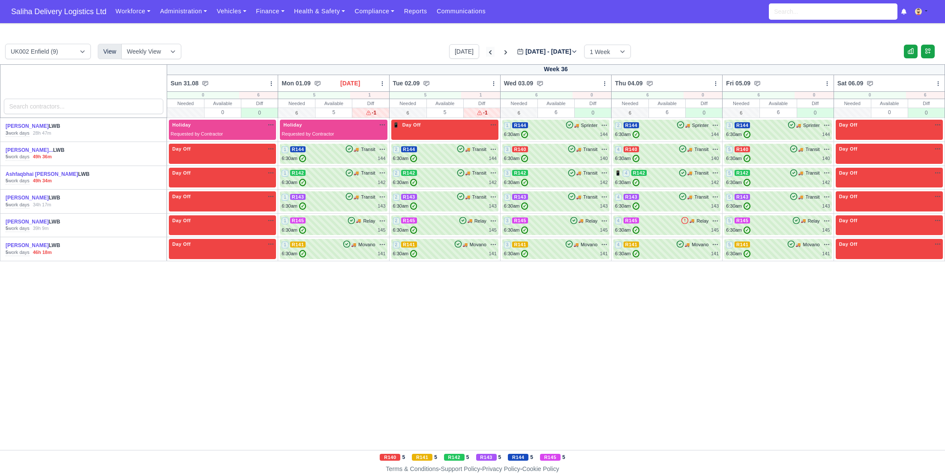
click at [486, 51] on icon at bounding box center [490, 52] width 9 height 9
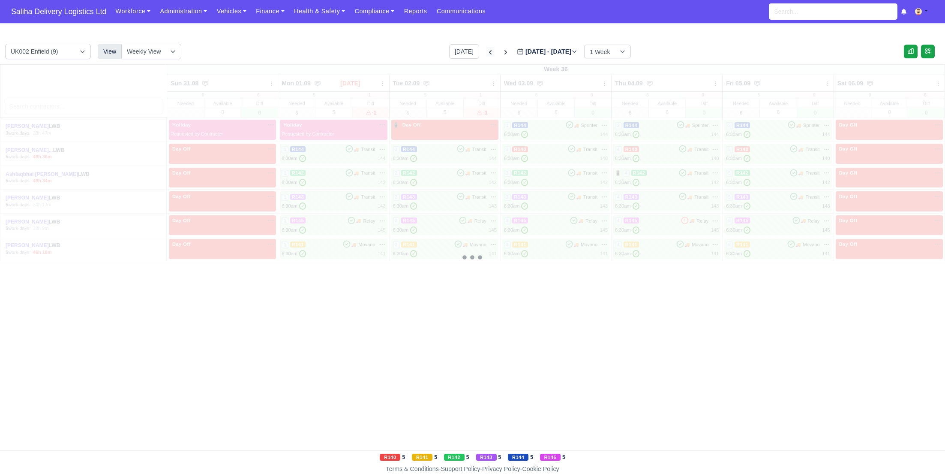
type input "2025-08-24"
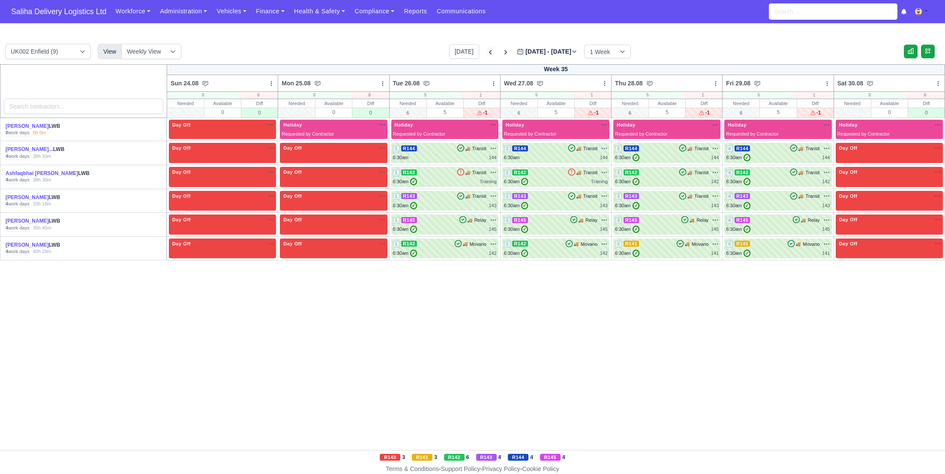
click at [486, 51] on icon at bounding box center [490, 52] width 9 height 9
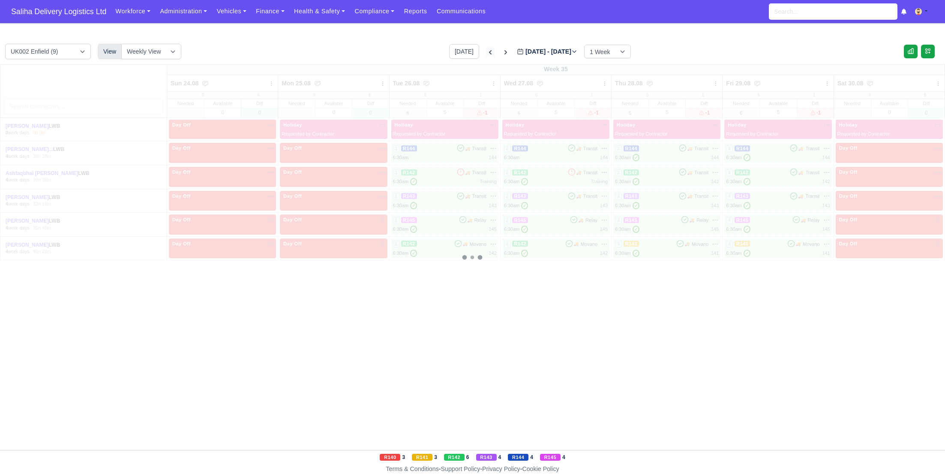
type input "2025-08-17"
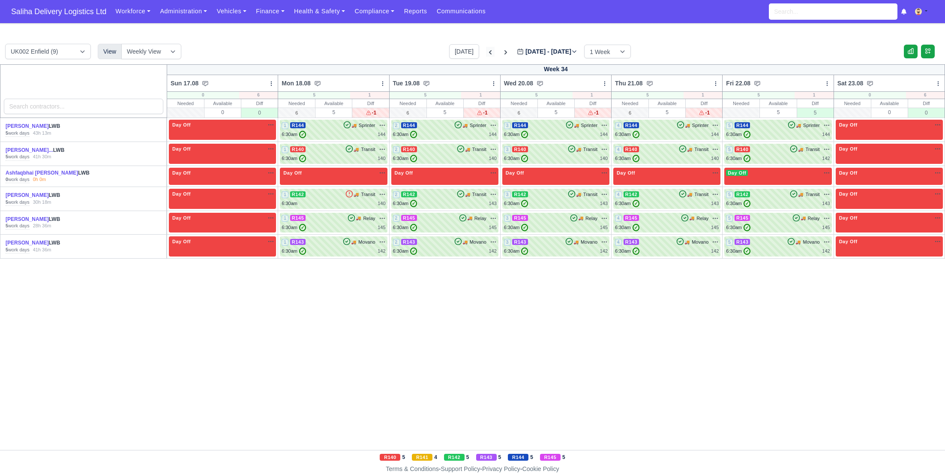
click at [486, 51] on icon at bounding box center [490, 52] width 9 height 9
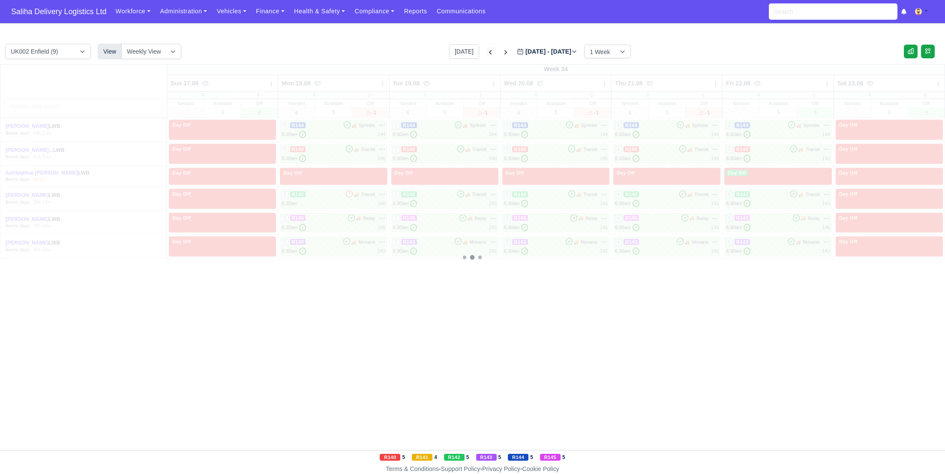
type input "2025-08-10"
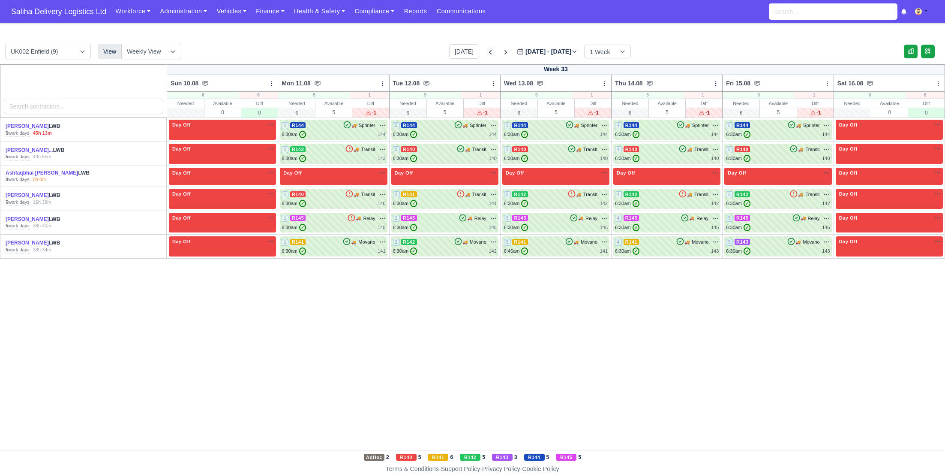
click at [486, 51] on icon at bounding box center [490, 52] width 9 height 9
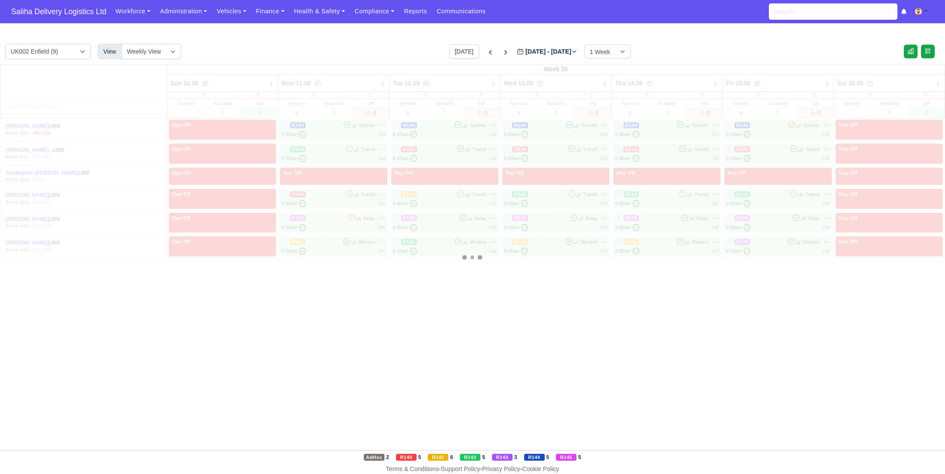
type input "2025-08-03"
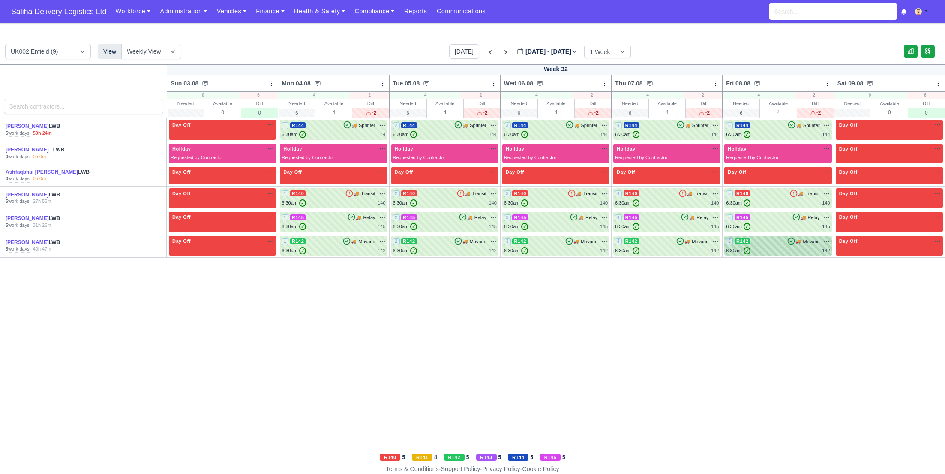
click at [763, 250] on div "6:30am ✓ 142" at bounding box center [778, 250] width 104 height 7
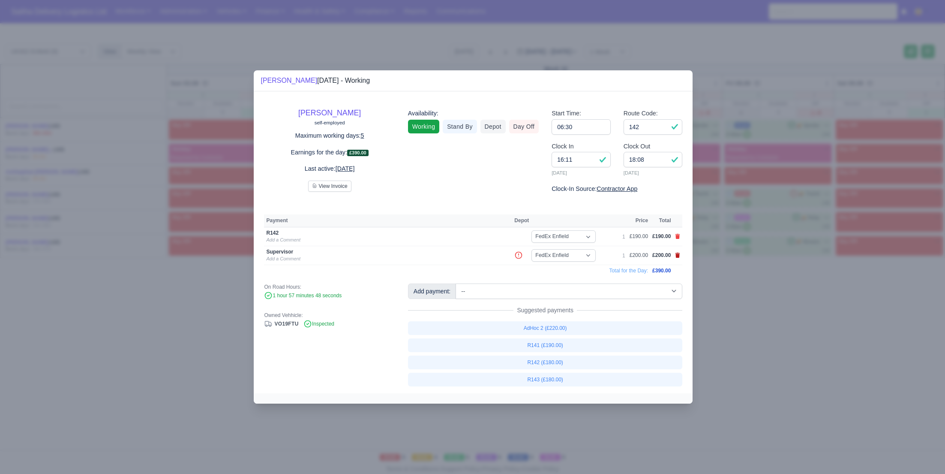
click at [677, 254] on icon at bounding box center [677, 254] width 5 height 5
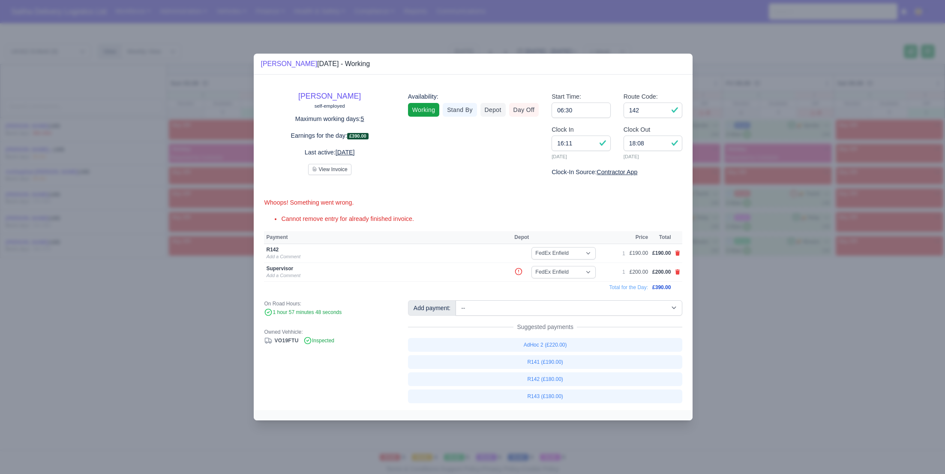
drag, startPoint x: 743, startPoint y: 311, endPoint x: 444, endPoint y: 225, distance: 310.8
click at [743, 311] on div at bounding box center [472, 237] width 945 height 474
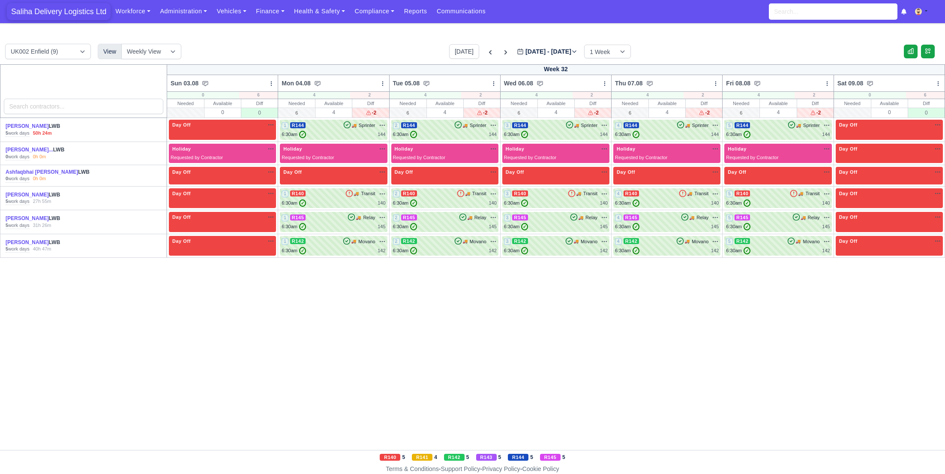
drag, startPoint x: 55, startPoint y: 8, endPoint x: 60, endPoint y: 9, distance: 5.6
click at [55, 8] on span "Saliha Delivery Logistics Ltd" at bounding box center [59, 11] width 104 height 17
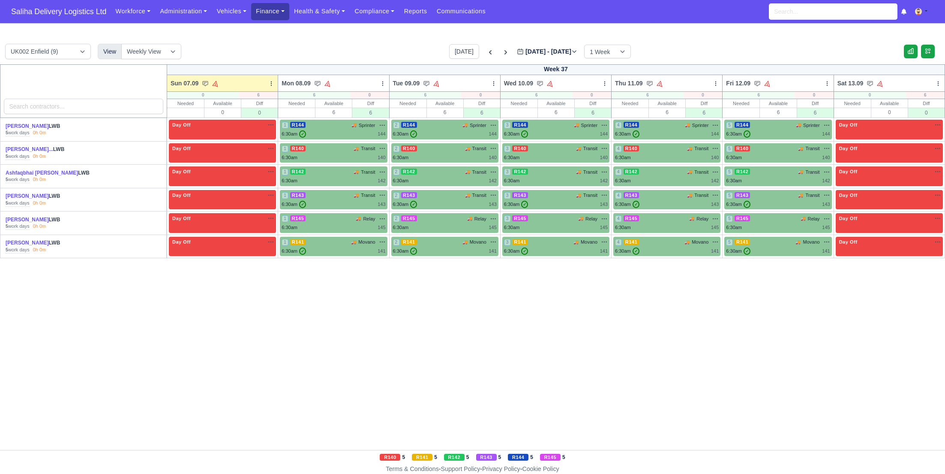
click at [276, 7] on link "Finance" at bounding box center [270, 11] width 38 height 17
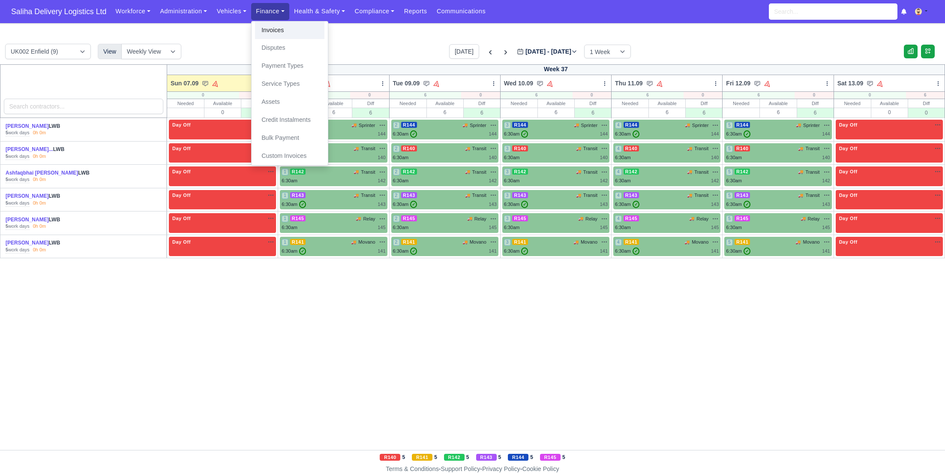
click at [279, 32] on link "Invoices" at bounding box center [289, 30] width 69 height 18
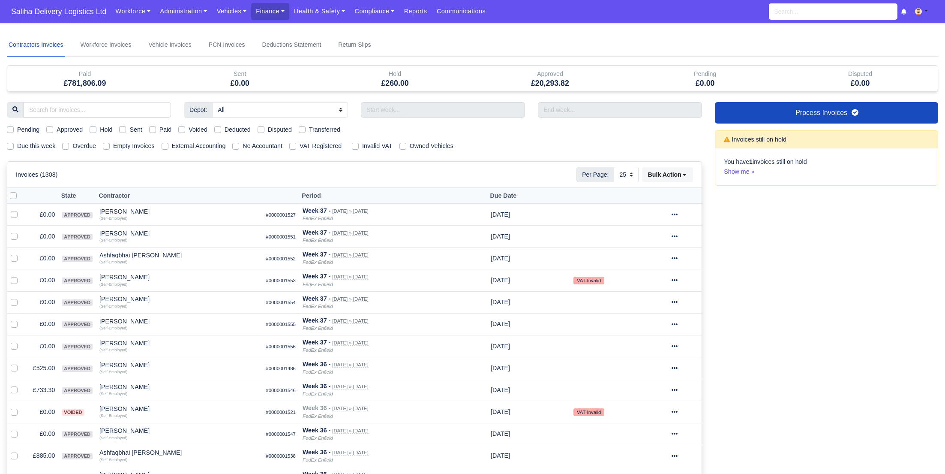
select select "25"
click at [57, 129] on label "Approved" at bounding box center [70, 130] width 26 height 10
click at [52, 129] on input "Approved" at bounding box center [49, 128] width 7 height 7
checkbox input "true"
click at [17, 144] on label "Due this week" at bounding box center [36, 146] width 38 height 10
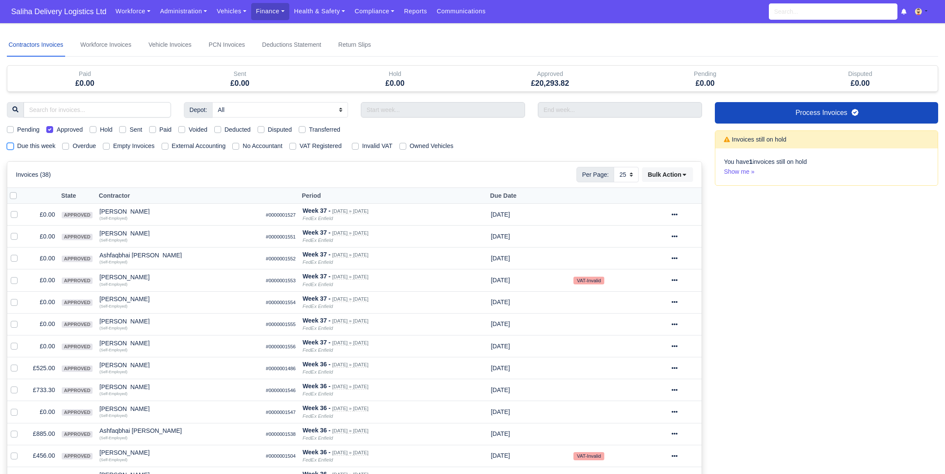
click at [8, 144] on input "Due this week" at bounding box center [10, 144] width 7 height 7
checkbox input "true"
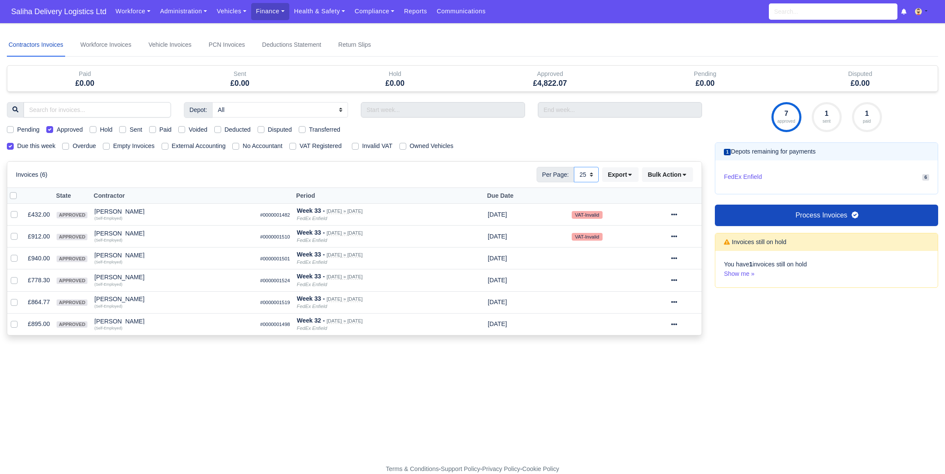
click at [589, 171] on select "10 25 50" at bounding box center [586, 174] width 25 height 15
select select "50"
click at [574, 167] on select "10 25 50" at bounding box center [586, 174] width 25 height 15
click at [677, 300] on icon at bounding box center [674, 302] width 6 height 6
click at [650, 328] on link "Show Invoice" at bounding box center [653, 327] width 76 height 13
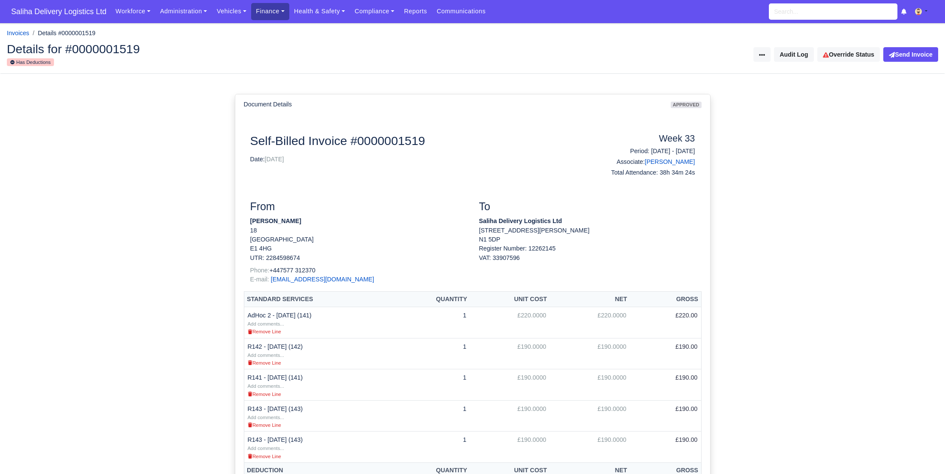
click at [282, 16] on link "Finance" at bounding box center [270, 11] width 38 height 17
click at [282, 29] on link "Invoices" at bounding box center [289, 30] width 69 height 18
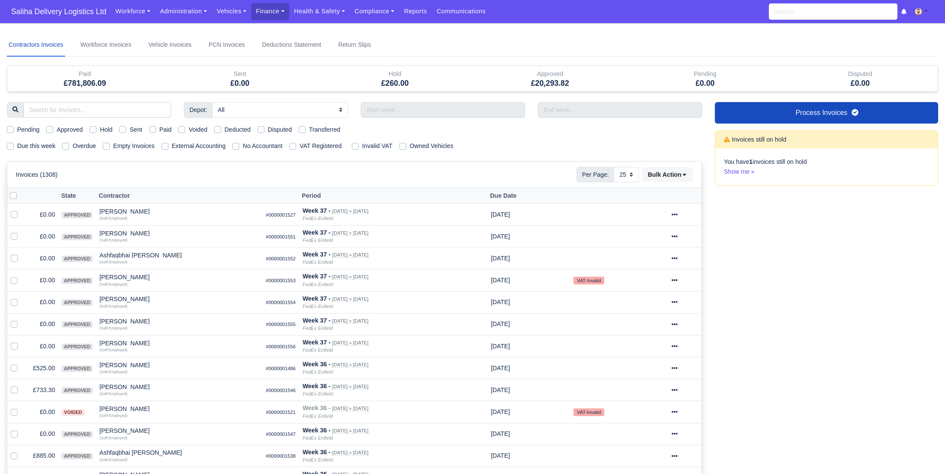
select select "25"
click at [17, 146] on label "Due this week" at bounding box center [36, 146] width 38 height 10
click at [11, 146] on input "Due this week" at bounding box center [10, 144] width 7 height 7
checkbox input "true"
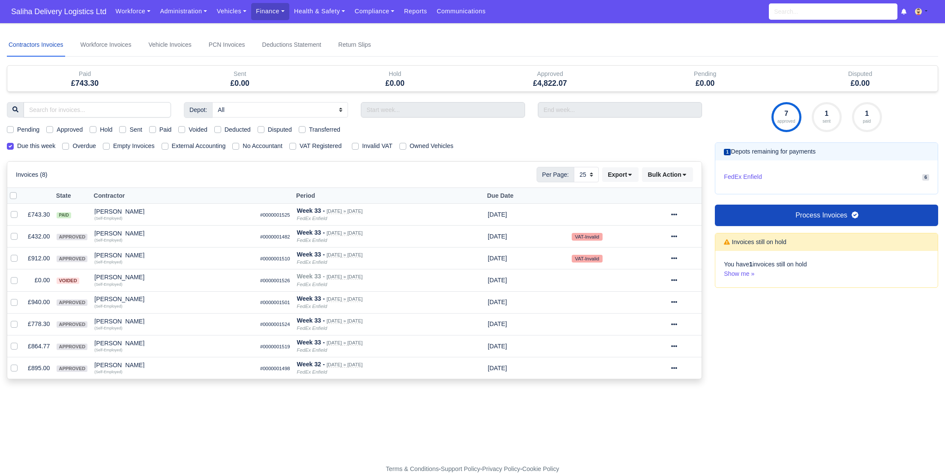
click at [57, 129] on label "Approved" at bounding box center [70, 130] width 26 height 10
click at [50, 129] on input "Approved" at bounding box center [49, 128] width 7 height 7
checkbox input "true"
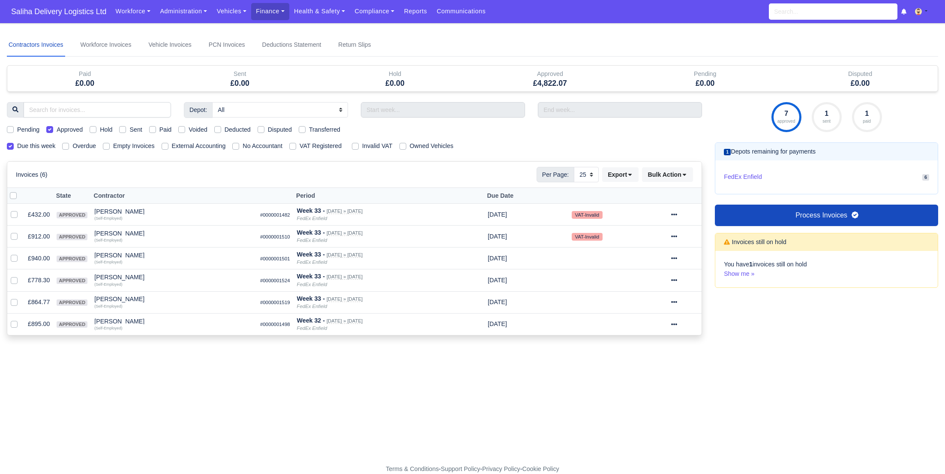
click at [20, 191] on label at bounding box center [20, 191] width 0 height 0
click at [12, 192] on input "checkbox" at bounding box center [13, 194] width 7 height 7
checkbox input "true"
click at [589, 172] on select "10 25 50" at bounding box center [586, 174] width 25 height 15
select select "50"
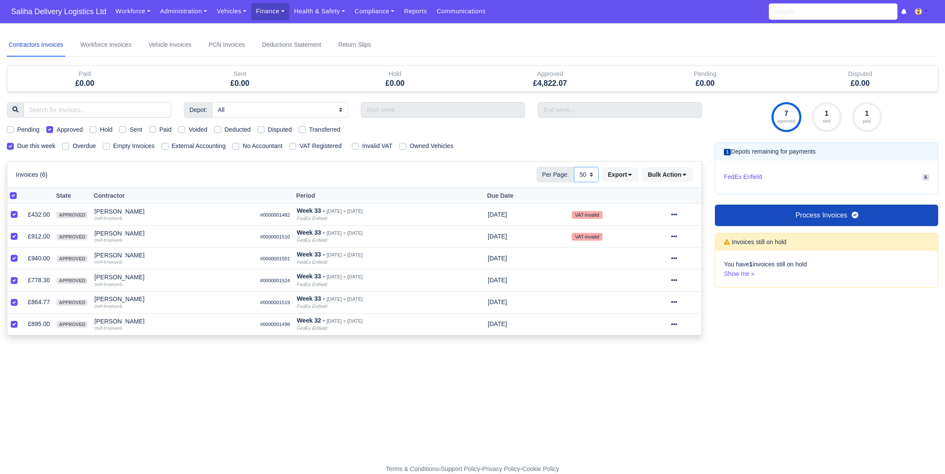
click at [574, 167] on select "10 25 50" at bounding box center [586, 174] width 25 height 15
click at [687, 176] on icon at bounding box center [684, 174] width 6 height 6
click at [648, 228] on div "Send" at bounding box center [655, 229] width 76 height 13
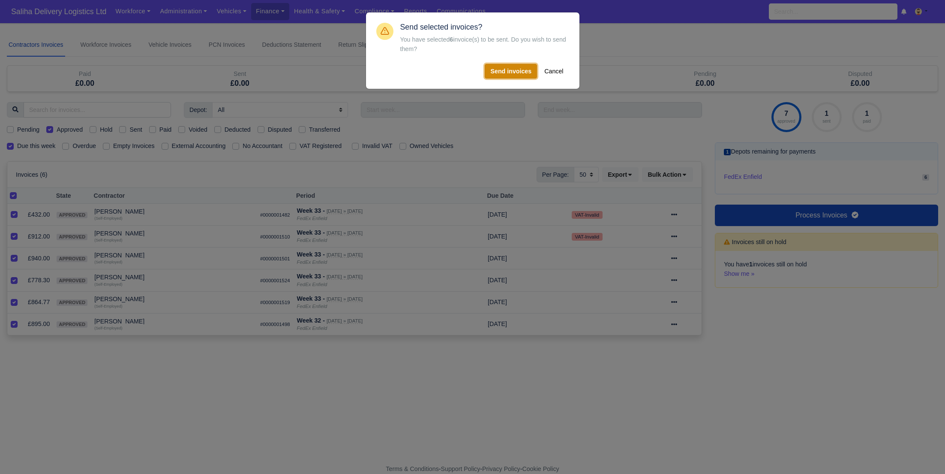
click at [514, 72] on button "Send invoices" at bounding box center [511, 71] width 52 height 15
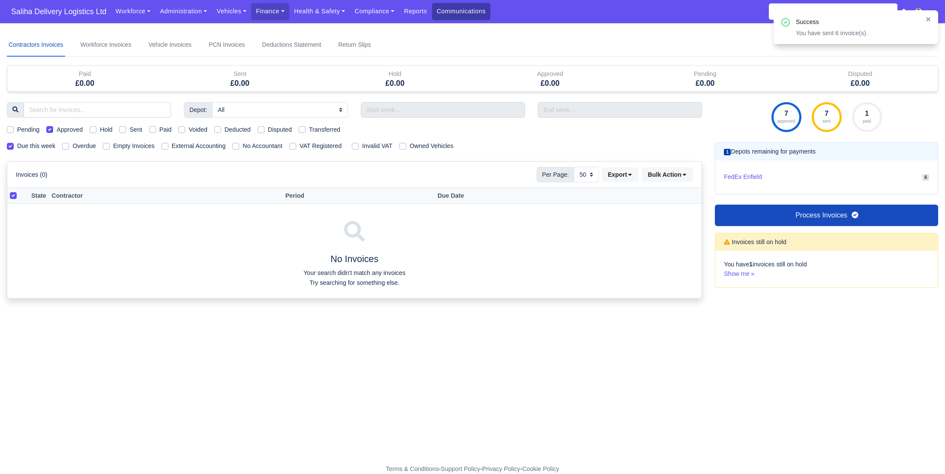
click at [463, 14] on link "Communications" at bounding box center [461, 11] width 59 height 17
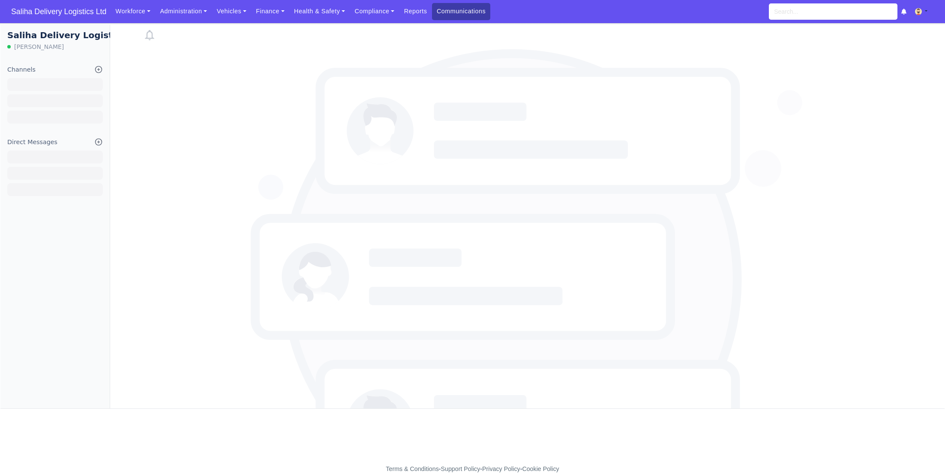
click at [448, 13] on link "Communications" at bounding box center [461, 11] width 59 height 17
click at [414, 11] on link "Reports" at bounding box center [415, 11] width 33 height 17
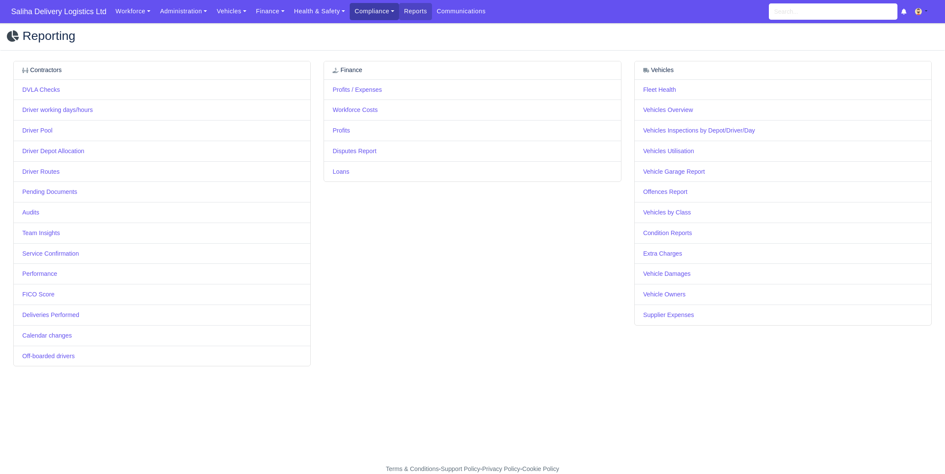
click at [381, 12] on link "Compliance" at bounding box center [374, 11] width 49 height 17
click at [393, 83] on link "Communication Center" at bounding box center [392, 84] width 77 height 18
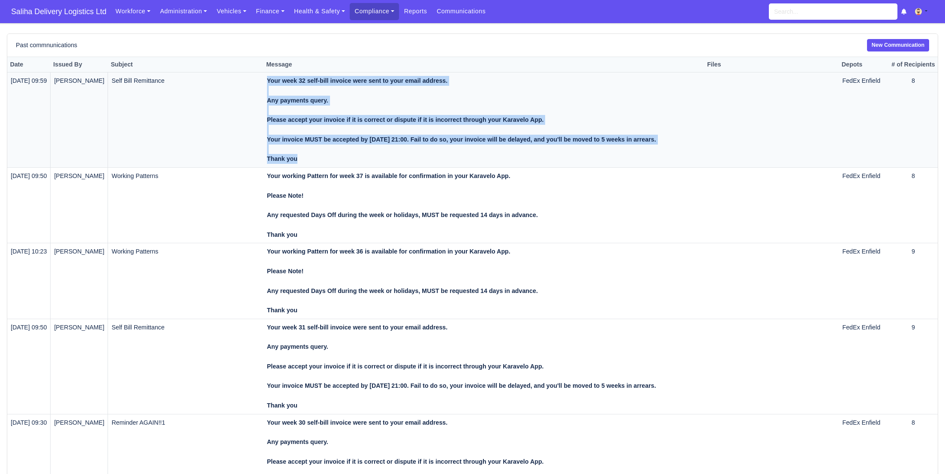
drag, startPoint x: 314, startPoint y: 161, endPoint x: 273, endPoint y: 79, distance: 91.2
click at [273, 79] on div "Your week 32 self-bill invoice were sent to your email address. Any payments qu…" at bounding box center [484, 120] width 434 height 88
copy strong "Your week 32 self-bill invoice were sent to your email address. Any payments qu…"
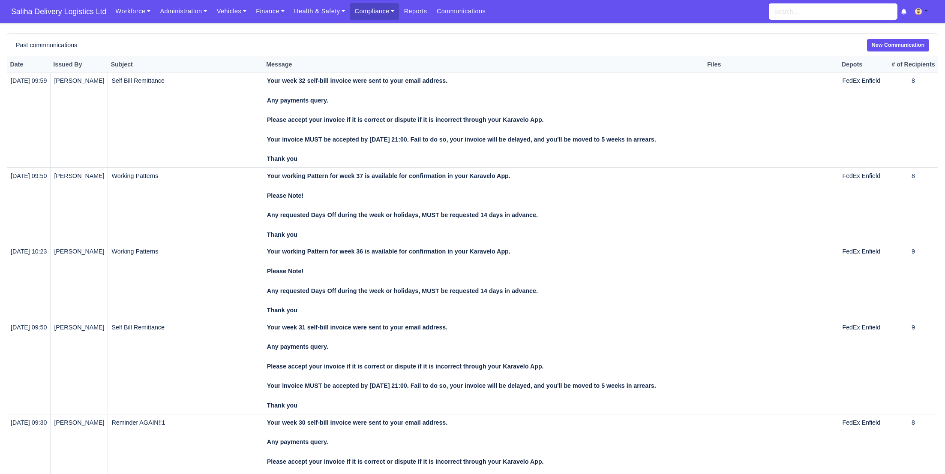
click at [908, 52] on div "Past commnunications New Communication" at bounding box center [472, 45] width 930 height 23
click at [901, 46] on link "New Communication" at bounding box center [898, 45] width 62 height 12
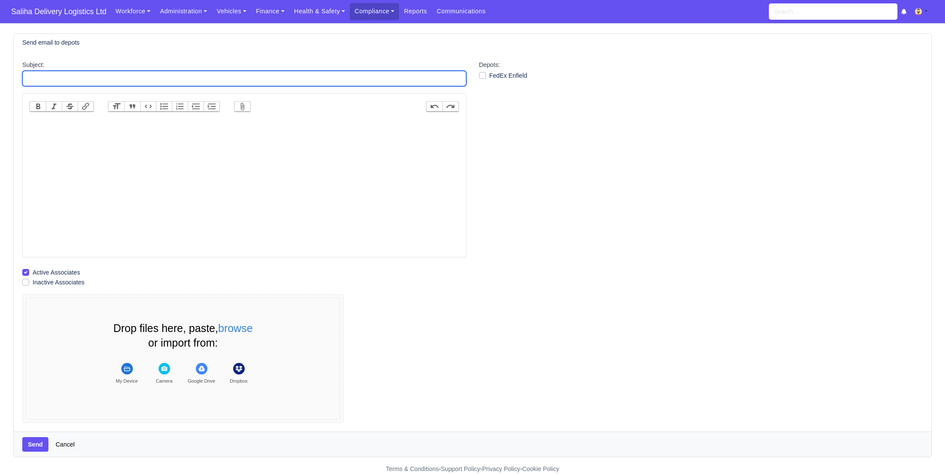
click at [177, 73] on input "Subject:" at bounding box center [244, 78] width 444 height 15
type input "Self Bill Remittance"
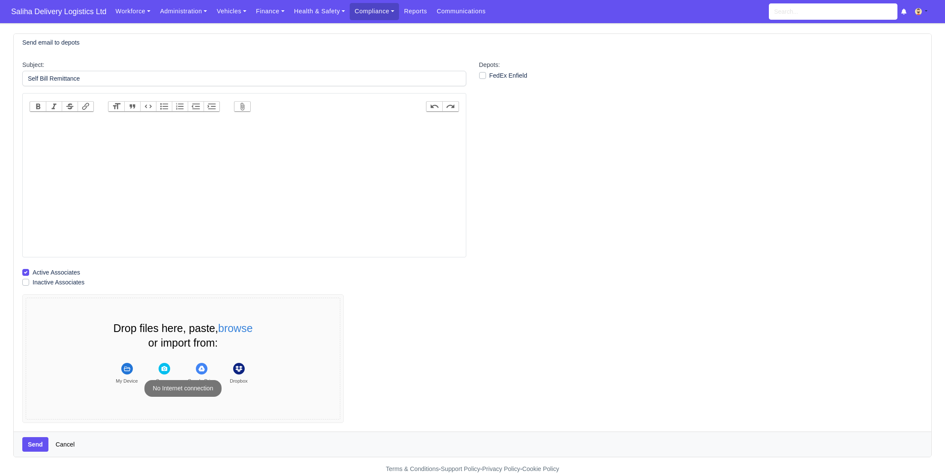
click at [120, 123] on trix-editor at bounding box center [244, 186] width 429 height 137
paste trix-editor "<div><strong>Your week 32 self-bill invoice were sent to your email address.<br…"
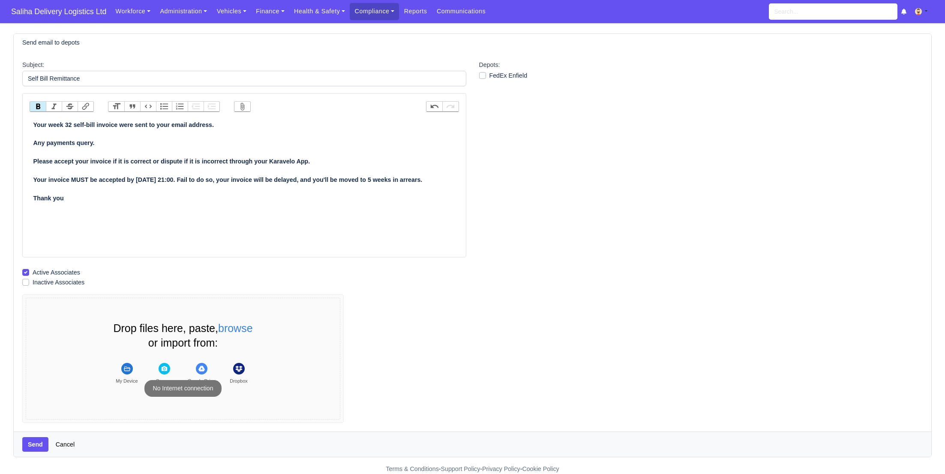
click at [33, 123] on strong "Your week 32 self-bill invoice were sent to your email address. Any payments qu…" at bounding box center [227, 161] width 389 height 80
click at [72, 123] on strong "Your week 32 self-bill invoice were sent to your email address. Any payments qu…" at bounding box center [227, 161] width 389 height 80
type trix-editor "<div><strong>Your week 33 self-bill invoice were sent to your email address.<br…"
click at [489, 75] on label "FedEx Enfield" at bounding box center [508, 76] width 38 height 10
click at [481, 75] on input "FedEx Enfield" at bounding box center [482, 74] width 7 height 7
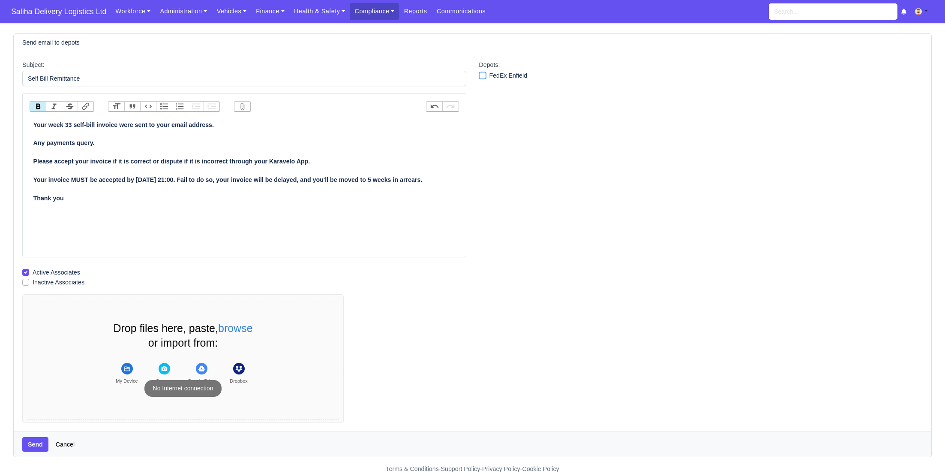
checkbox input "true"
click at [35, 446] on button "Send" at bounding box center [35, 444] width 26 height 15
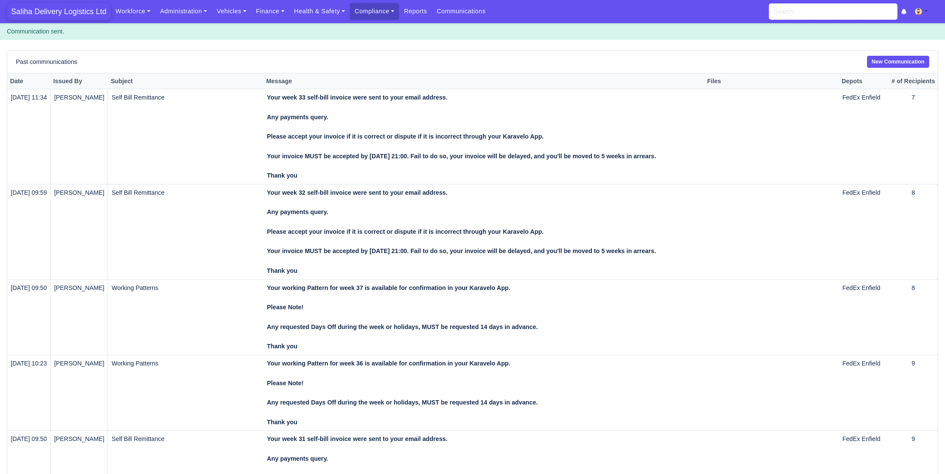
click at [70, 17] on span "Saliha Delivery Logistics Ltd" at bounding box center [59, 11] width 104 height 17
